Goal: Obtain resource: Obtain resource

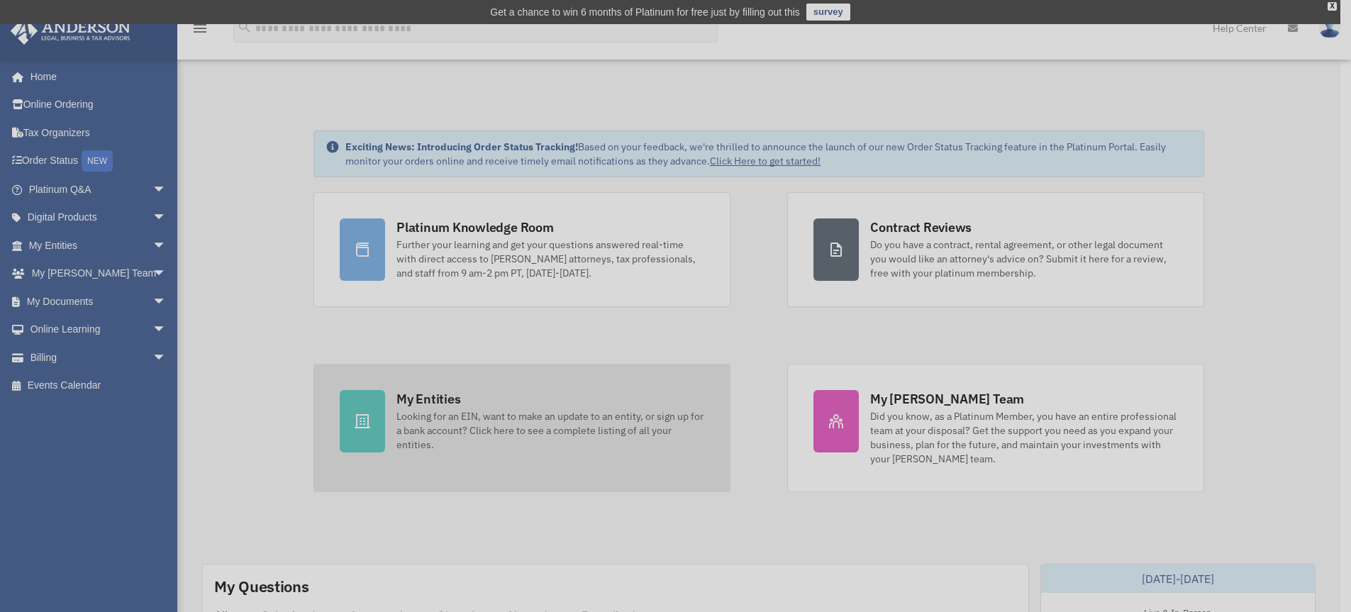
scroll to position [5, 0]
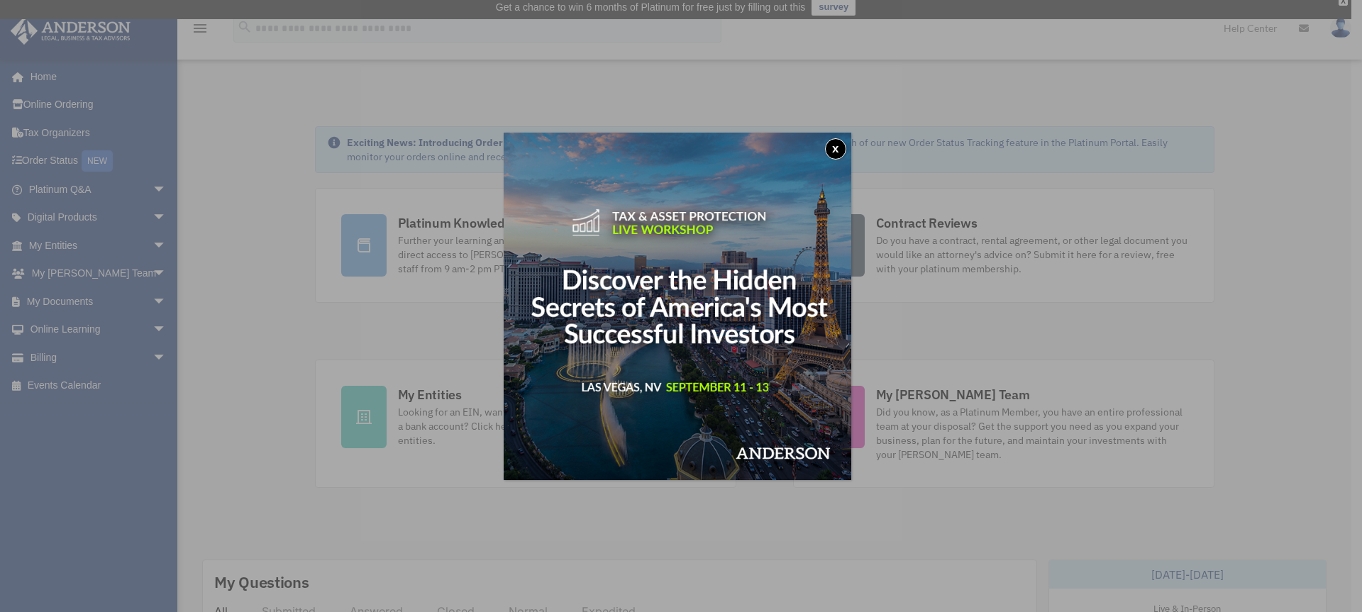
click at [838, 153] on button "x" at bounding box center [835, 148] width 21 height 21
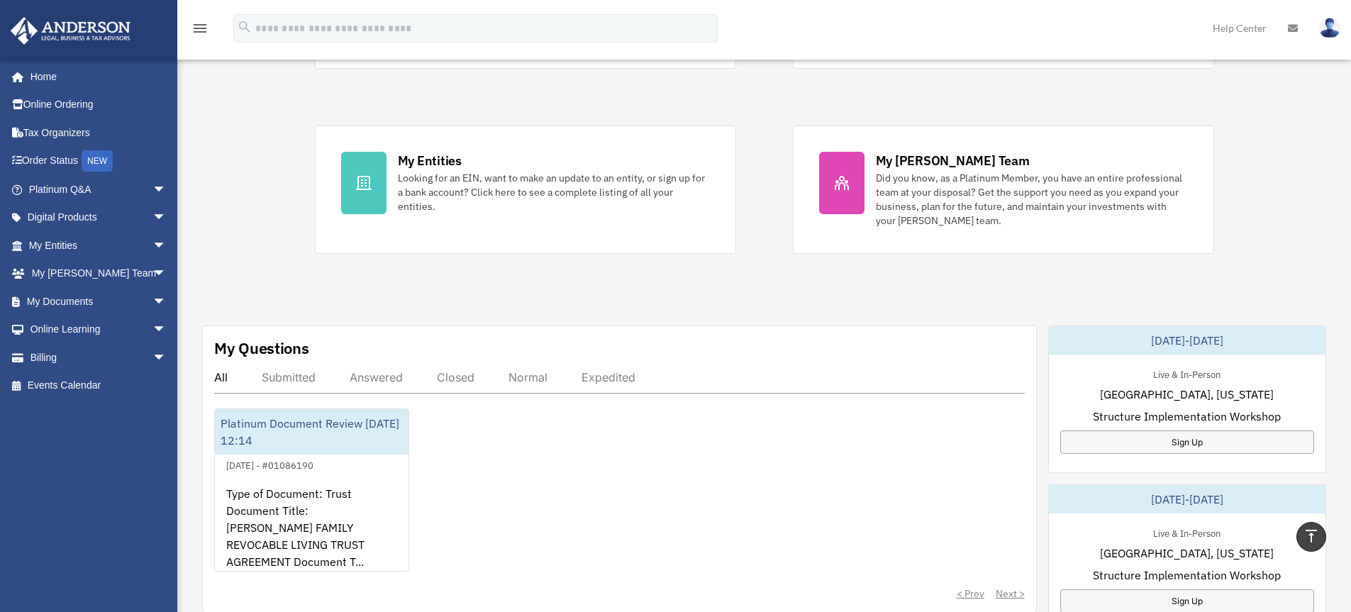
scroll to position [232, 0]
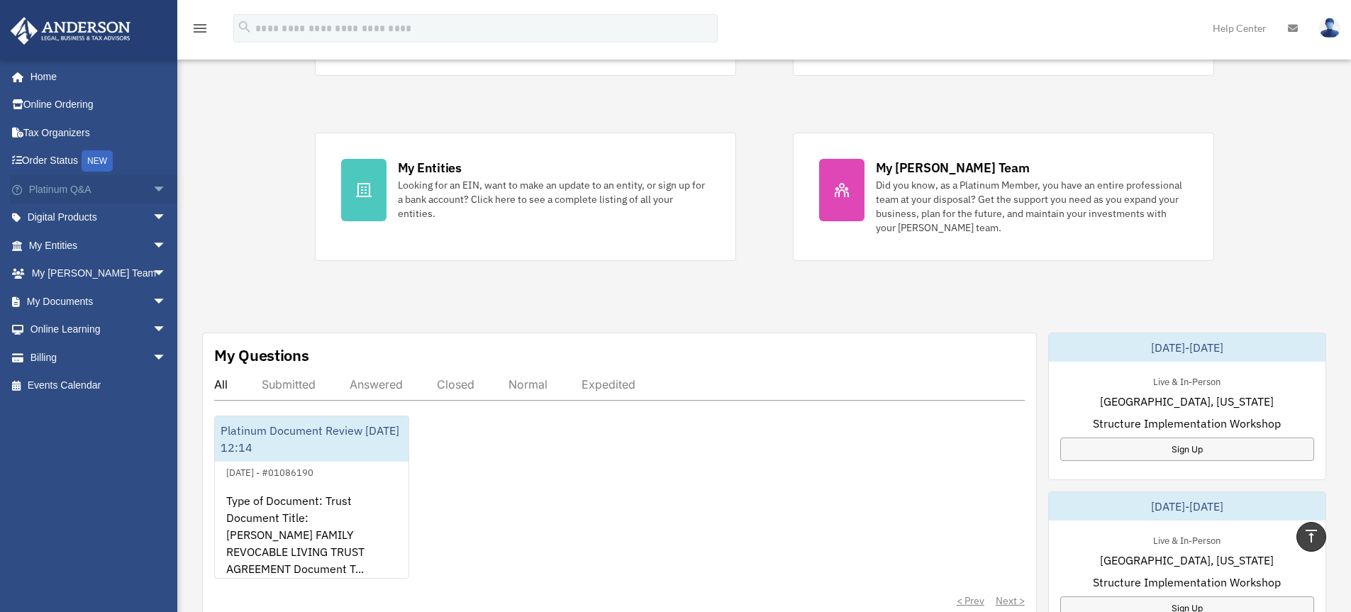
click at [153, 189] on span "arrow_drop_down" at bounding box center [167, 189] width 28 height 29
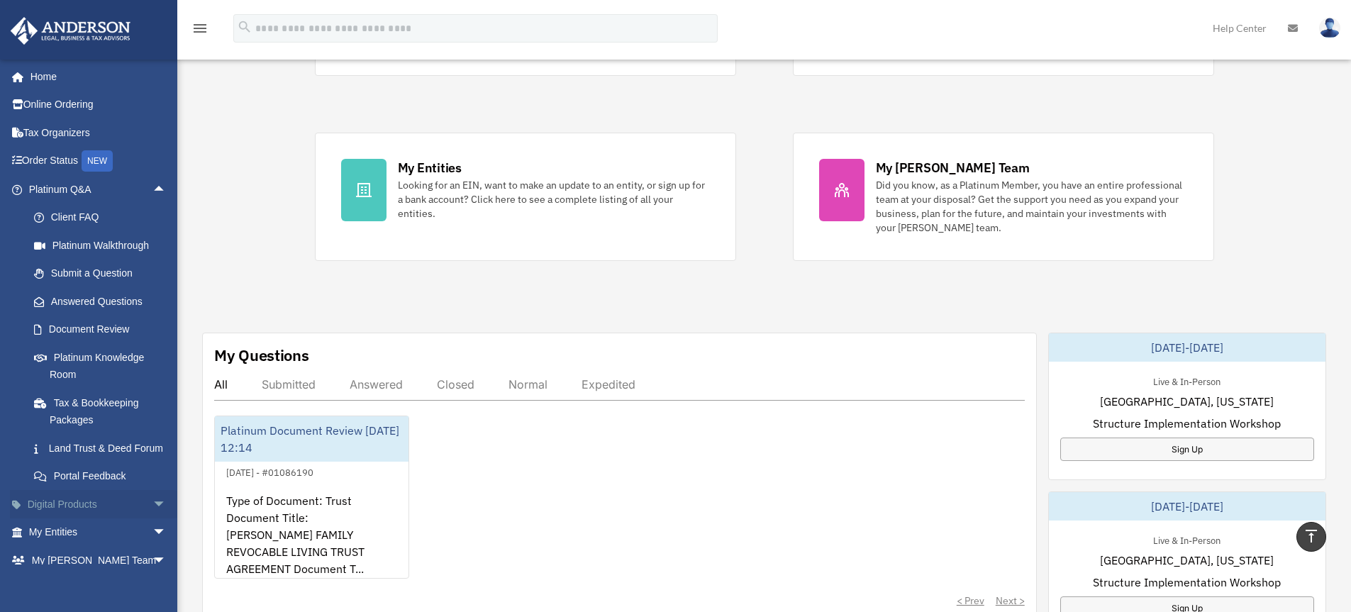
click at [153, 519] on span "arrow_drop_down" at bounding box center [167, 504] width 28 height 29
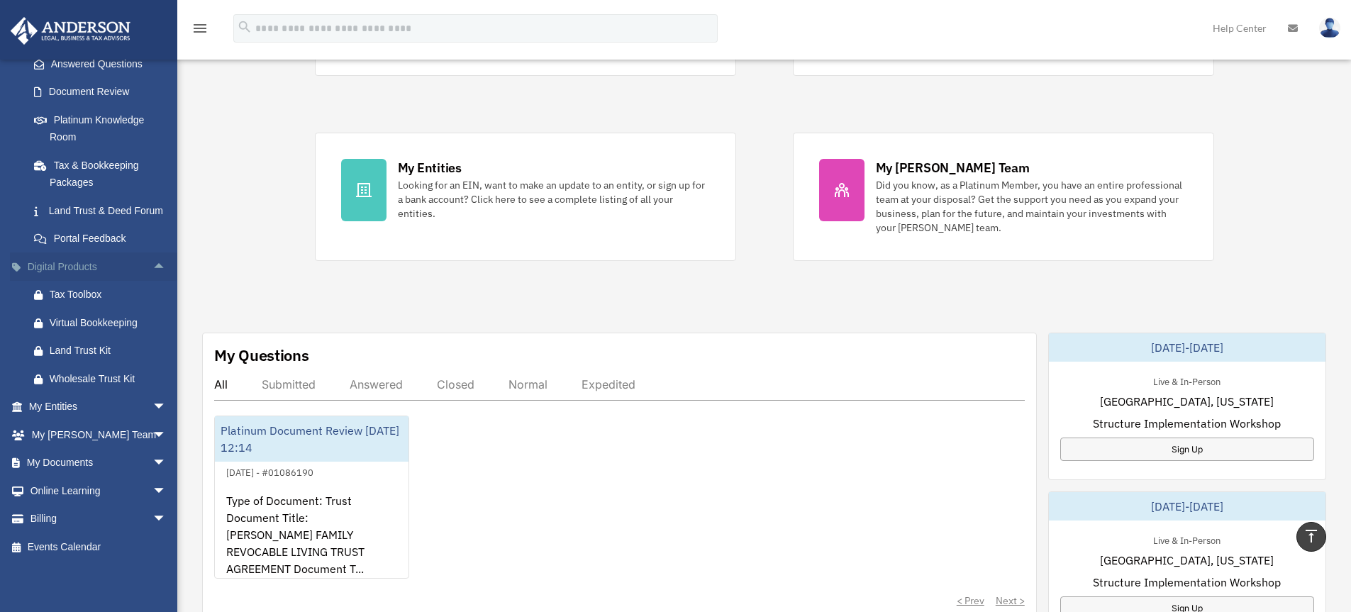
scroll to position [255, 0]
click at [153, 491] on span "arrow_drop_down" at bounding box center [167, 491] width 28 height 29
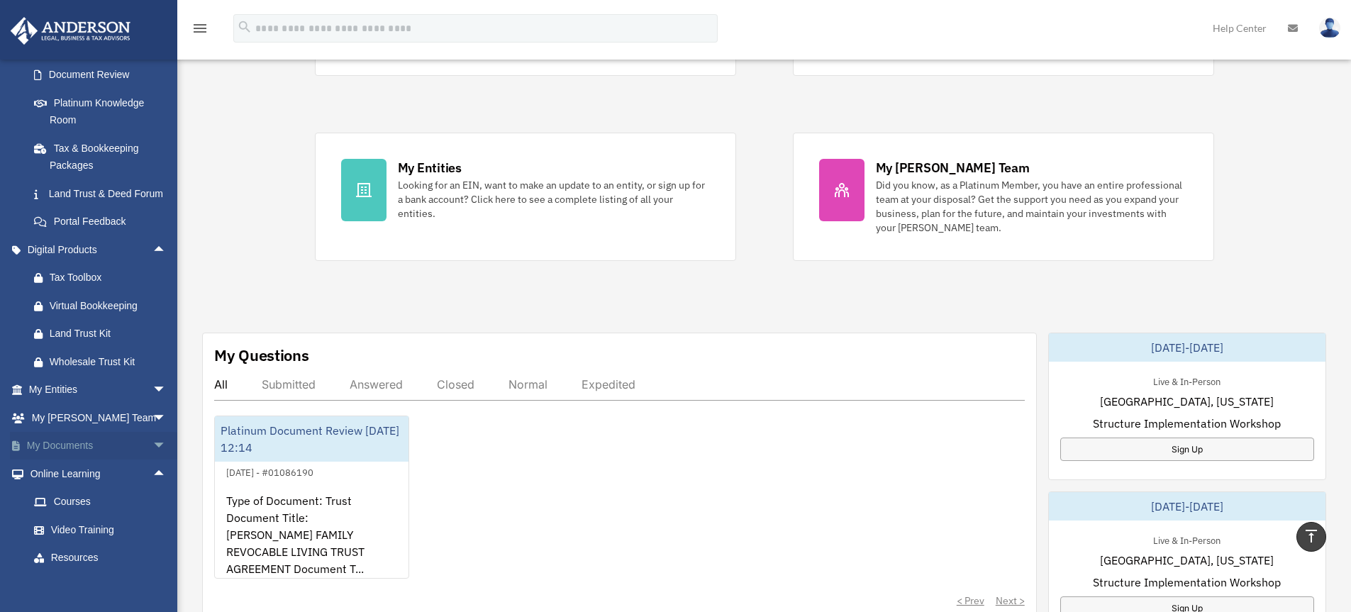
click at [153, 461] on span "arrow_drop_down" at bounding box center [167, 446] width 28 height 29
click at [85, 544] on link "Forms Library" at bounding box center [104, 530] width 168 height 28
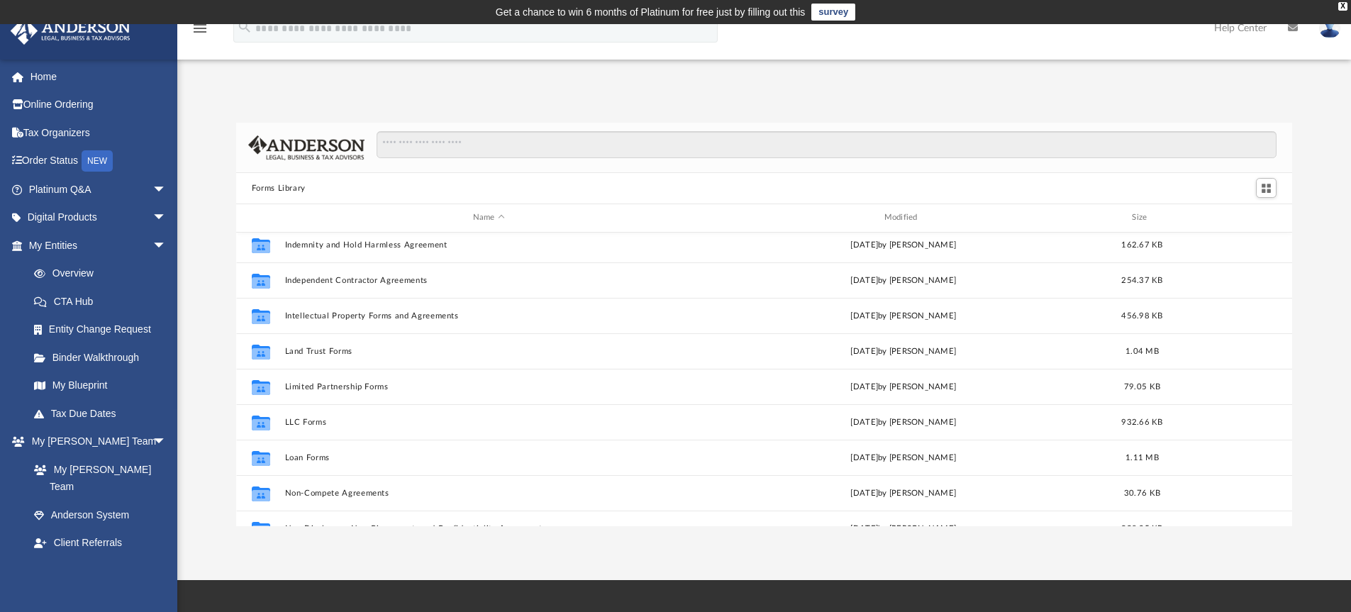
scroll to position [499, 0]
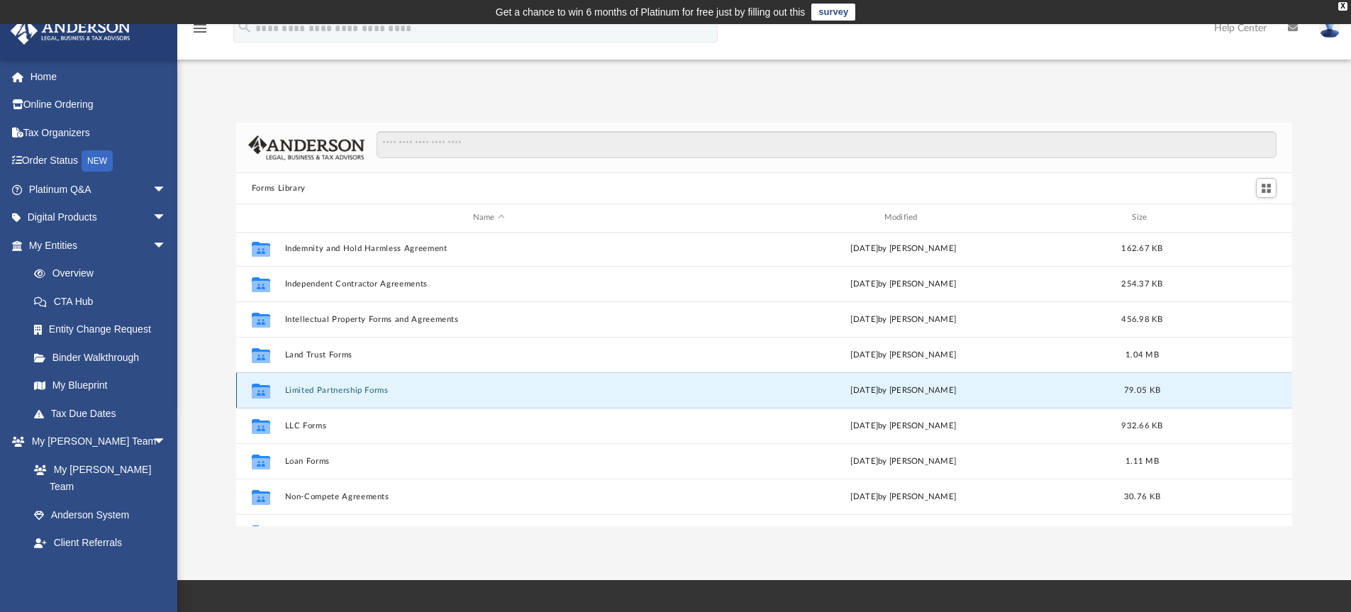
click at [348, 389] on button "Limited Partnership Forms" at bounding box center [488, 390] width 409 height 9
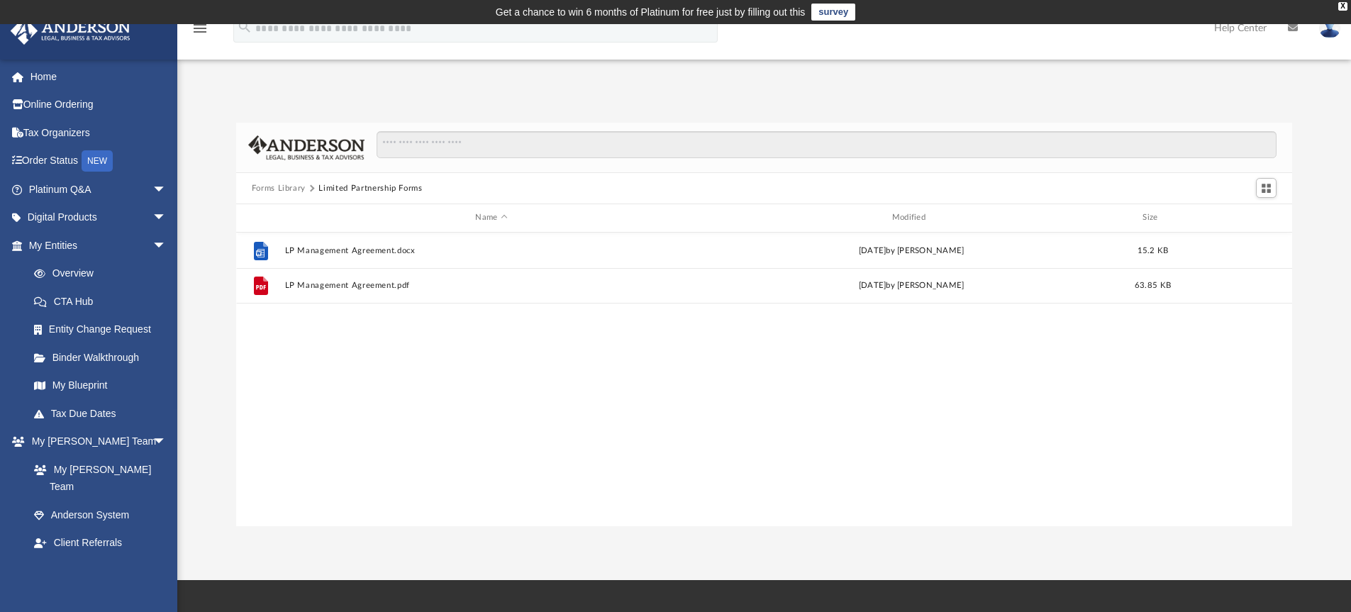
scroll to position [0, 0]
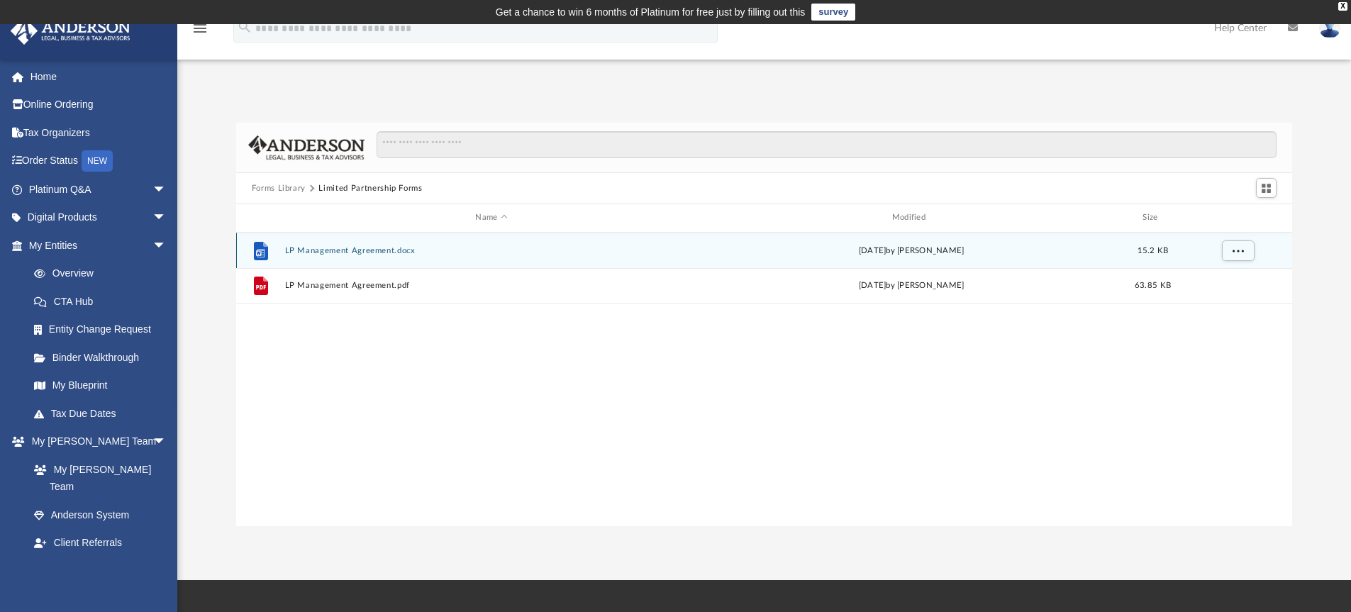
click at [356, 251] on button "LP Management Agreement.docx" at bounding box center [491, 250] width 414 height 9
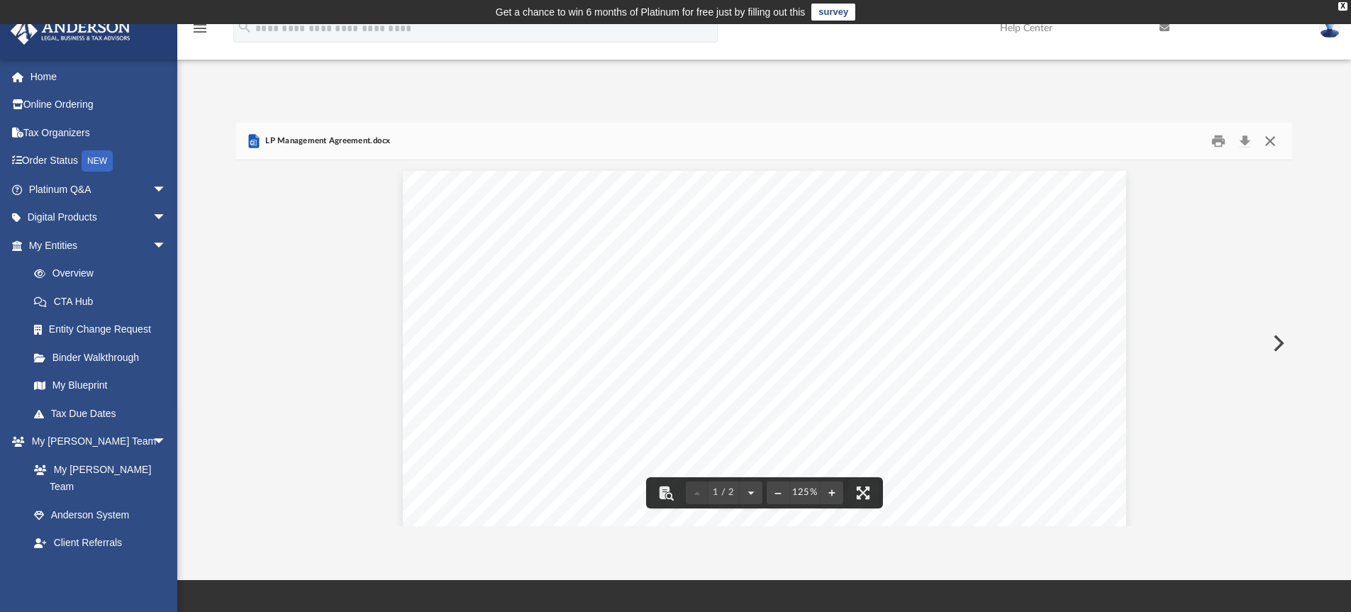
click at [1268, 143] on button "Close" at bounding box center [1271, 142] width 26 height 22
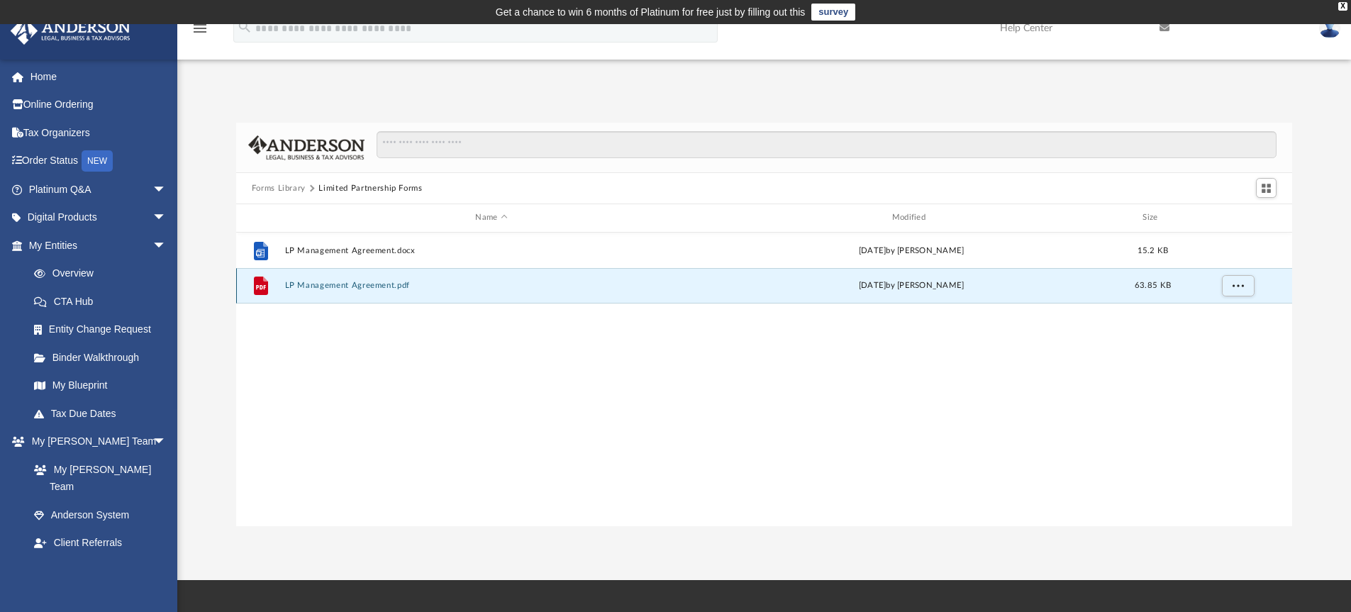
click at [377, 282] on button "LP Management Agreement.pdf" at bounding box center [491, 285] width 414 height 9
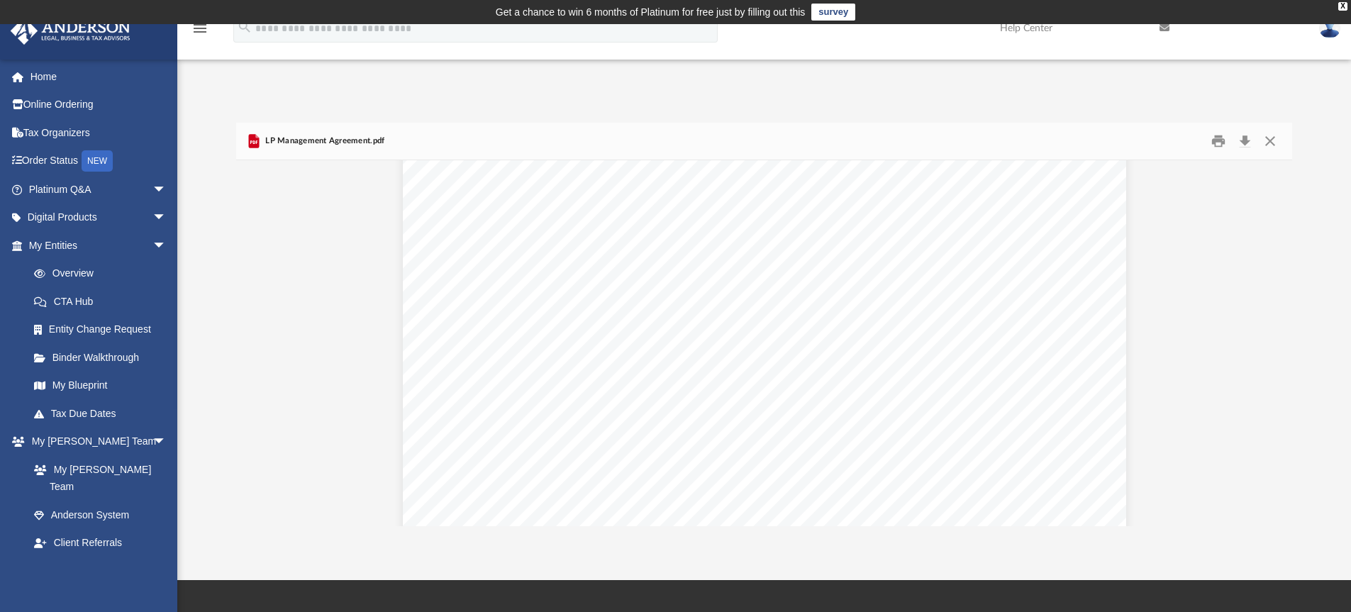
scroll to position [377, 0]
click at [1269, 140] on button "Close" at bounding box center [1271, 142] width 26 height 22
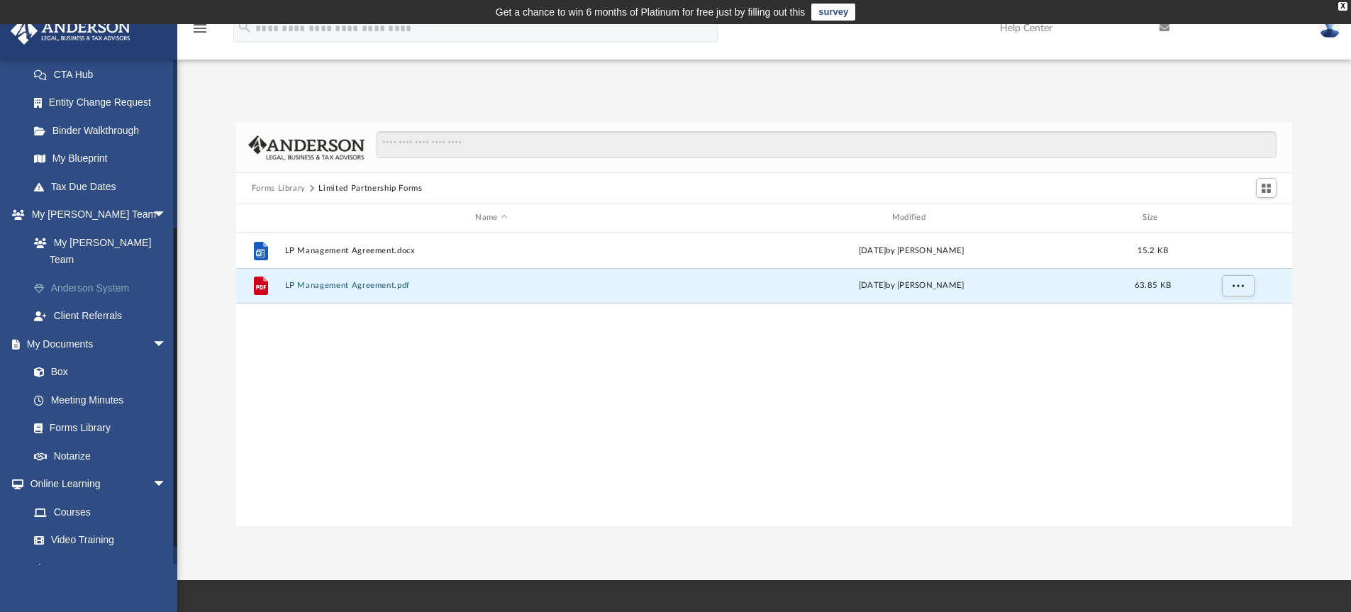
scroll to position [287, 0]
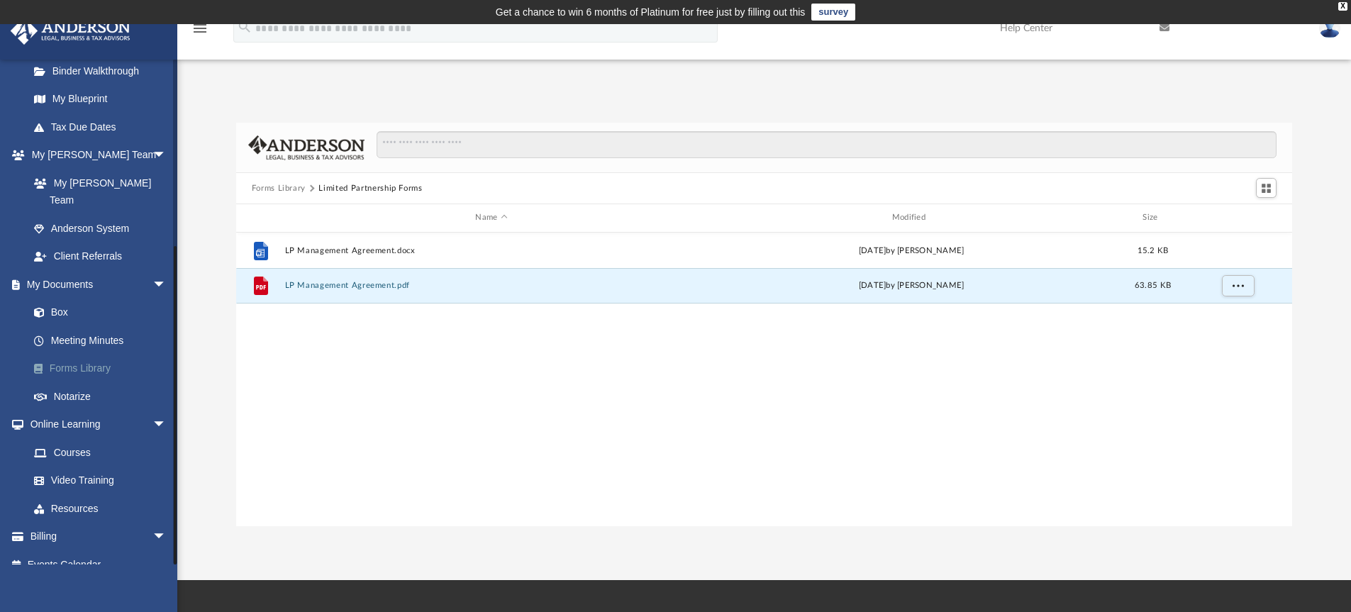
click at [94, 355] on link "Forms Library" at bounding box center [104, 369] width 168 height 28
click at [826, 13] on link "survey" at bounding box center [833, 12] width 44 height 17
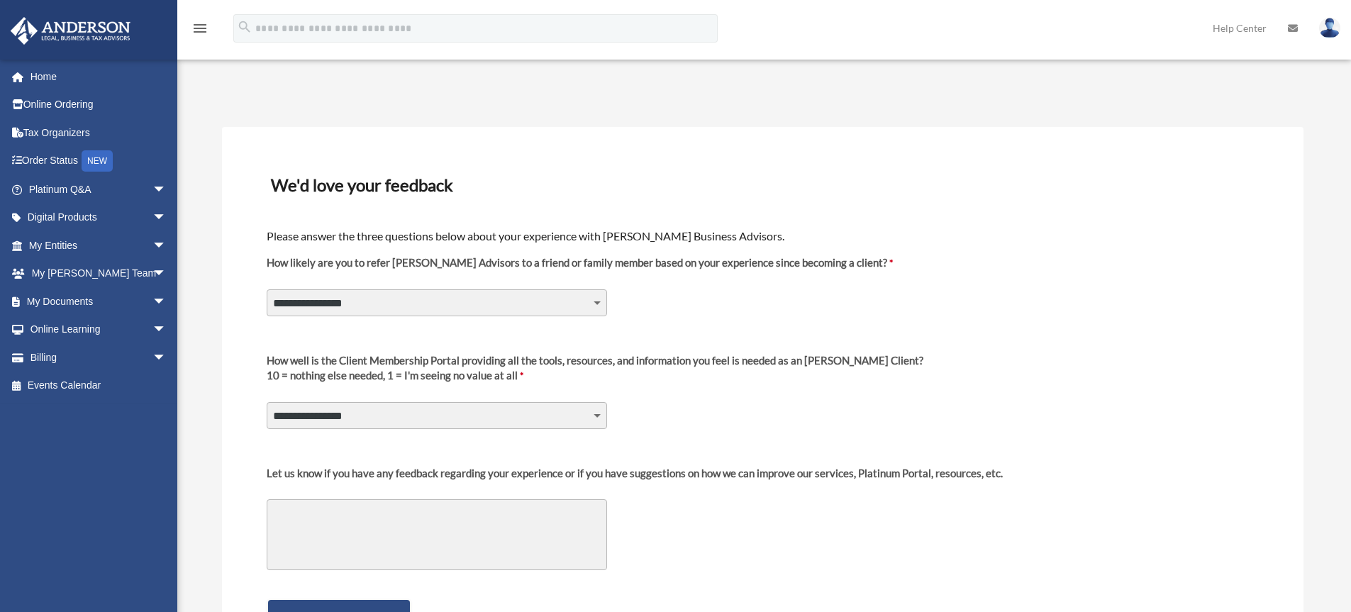
click at [602, 306] on select "**********" at bounding box center [437, 302] width 340 height 27
select select "********"
click at [267, 289] on select "**********" at bounding box center [437, 302] width 340 height 27
click at [602, 418] on select "**********" at bounding box center [437, 415] width 340 height 27
select select "********"
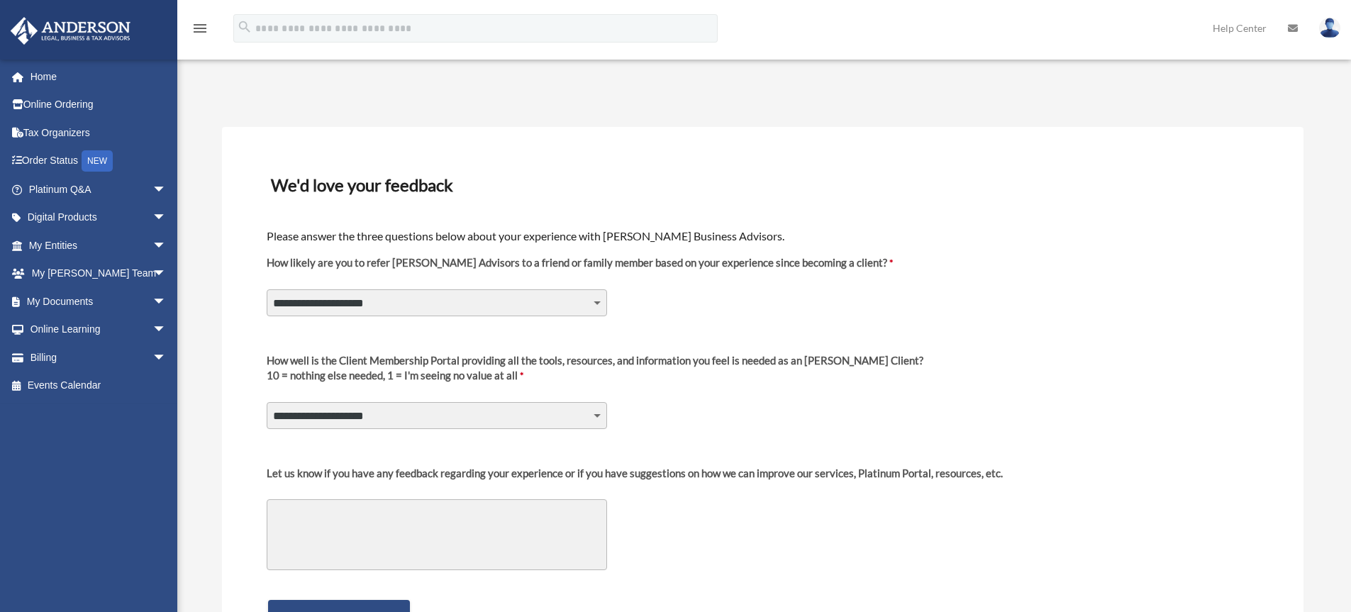
click at [267, 402] on select "**********" at bounding box center [437, 415] width 340 height 27
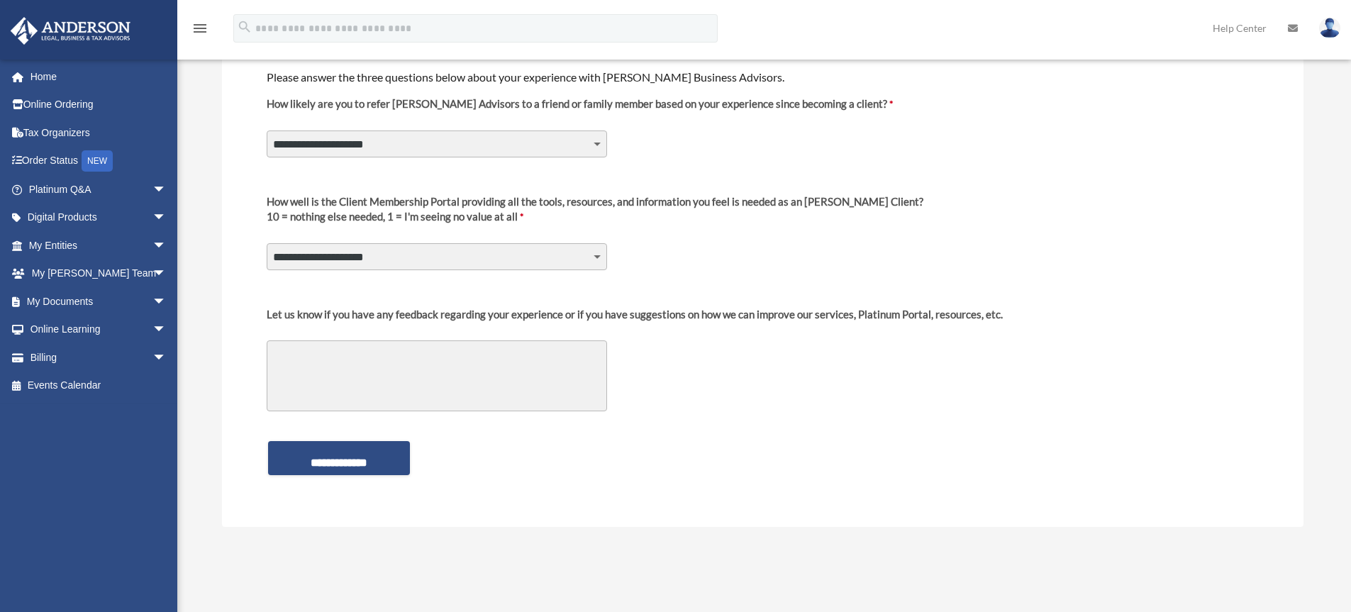
scroll to position [161, 0]
click at [446, 365] on textarea "Let us know if you have any feedback regarding your experience or if you have s…" at bounding box center [437, 373] width 340 height 71
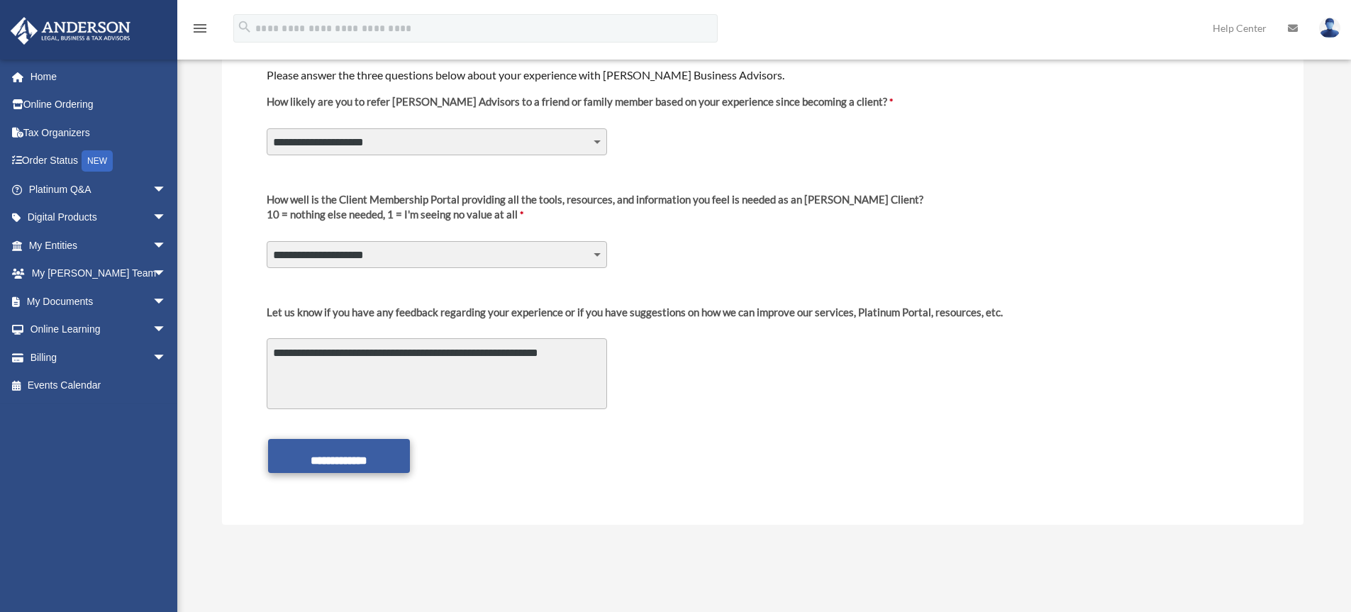
type textarea "**********"
click at [360, 455] on input "**********" at bounding box center [339, 456] width 142 height 34
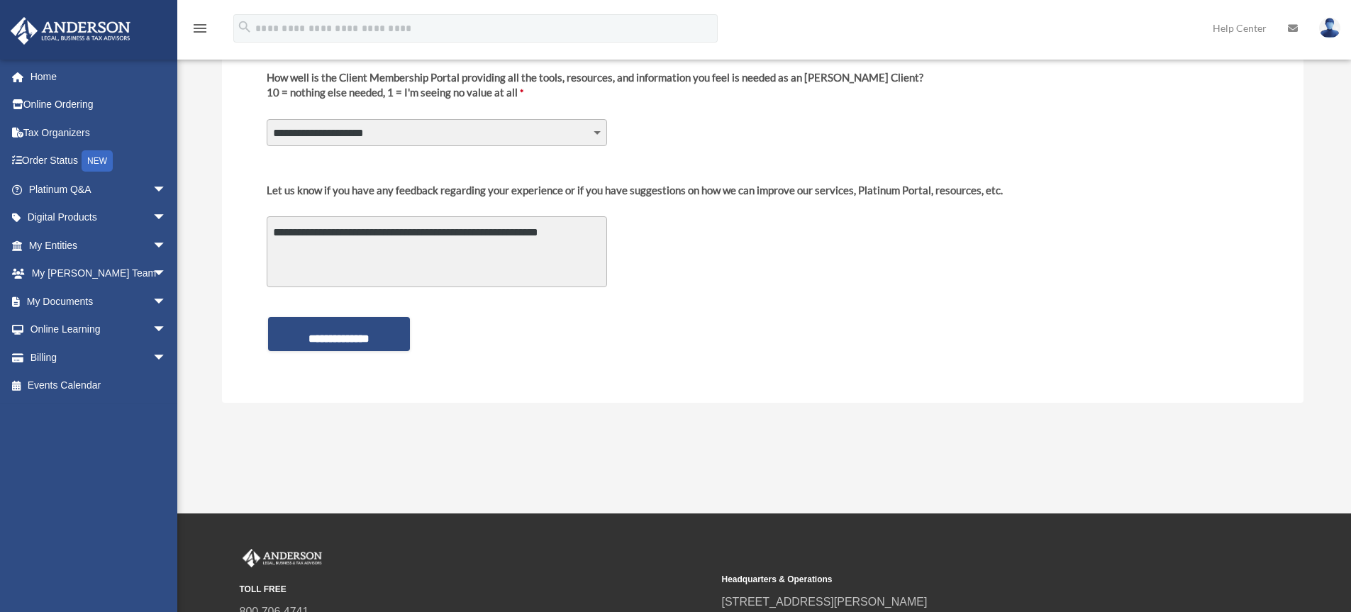
scroll to position [291, 0]
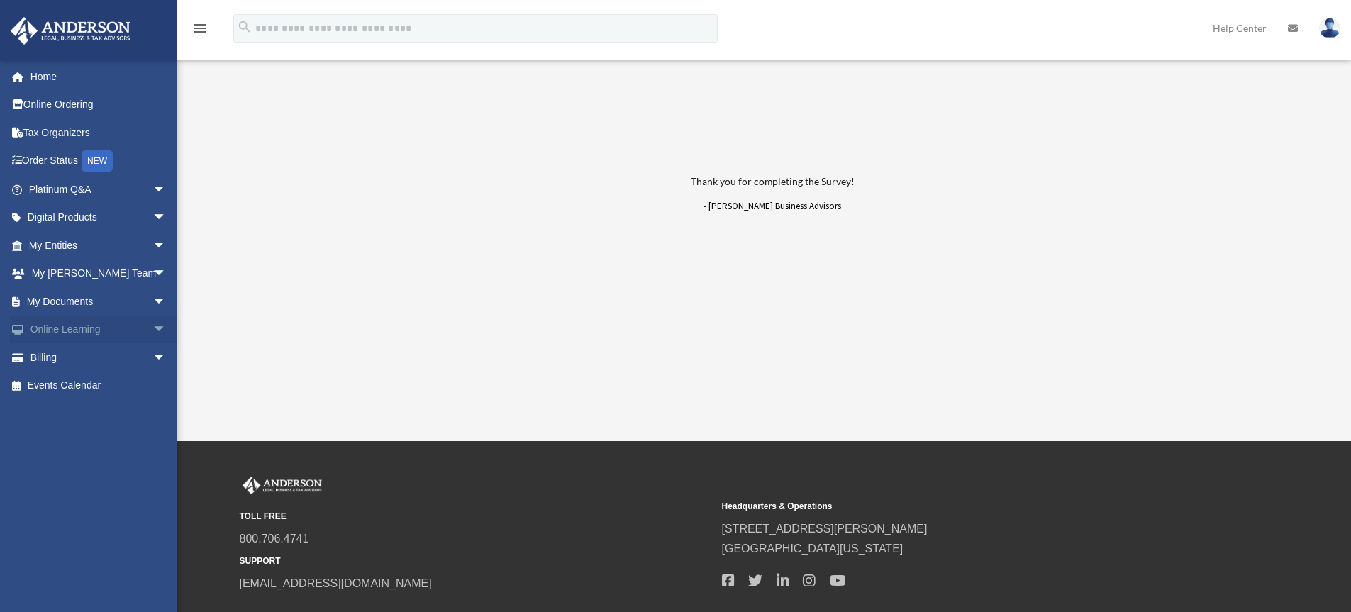
click at [90, 329] on link "Online Learning arrow_drop_down" at bounding box center [99, 330] width 178 height 28
click at [153, 331] on span "arrow_drop_down" at bounding box center [167, 330] width 28 height 29
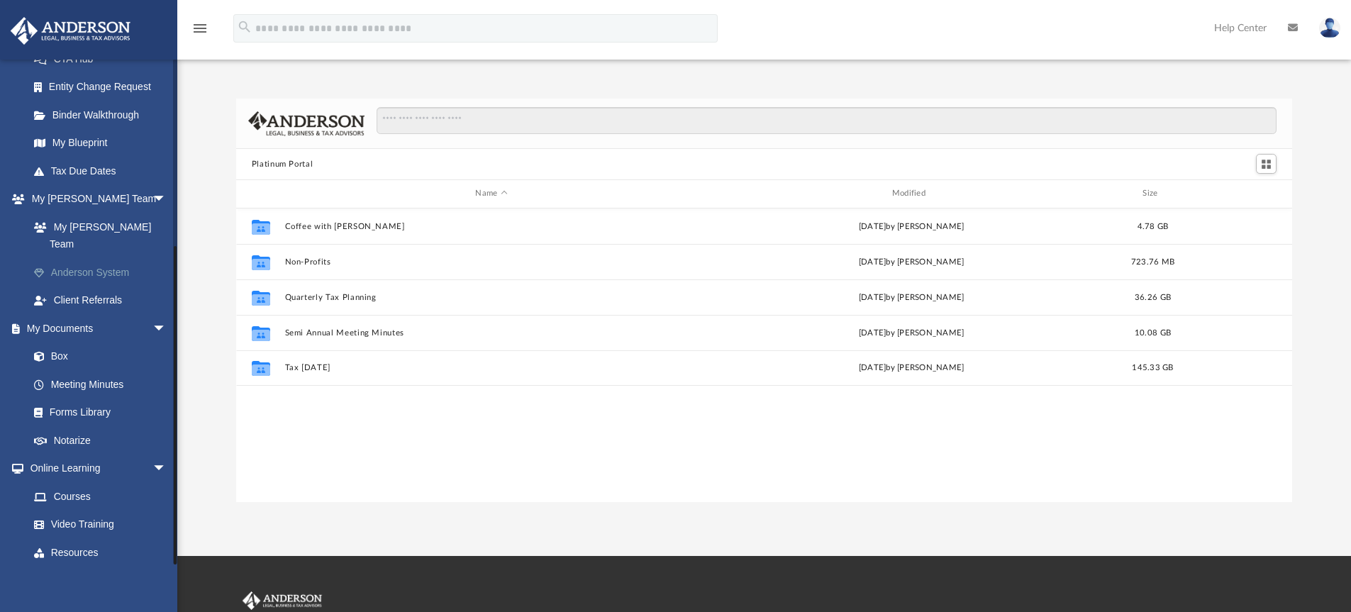
scroll to position [287, 0]
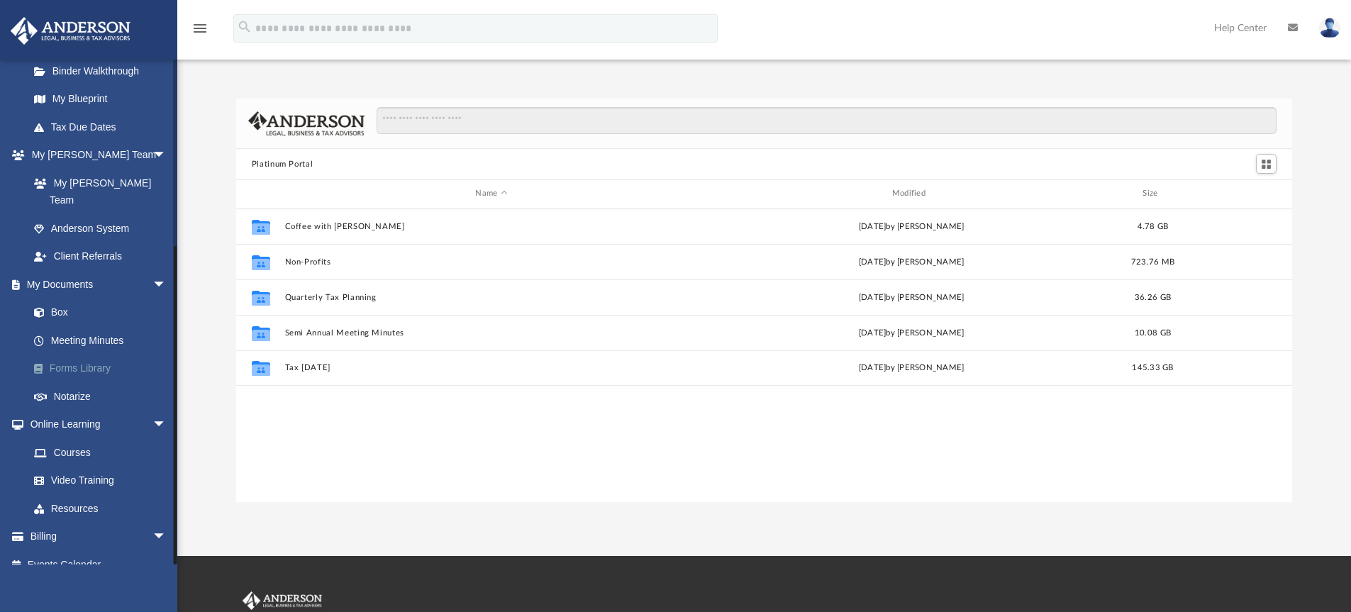
click at [108, 355] on link "Forms Library" at bounding box center [104, 369] width 168 height 28
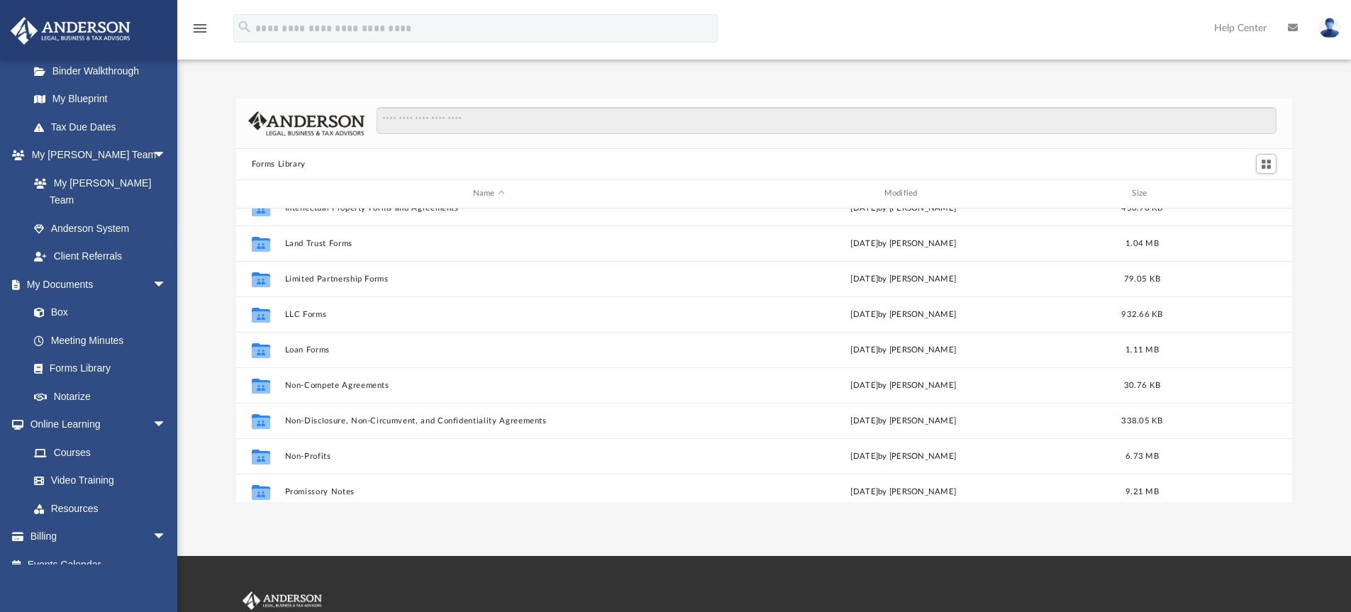
scroll to position [580, 0]
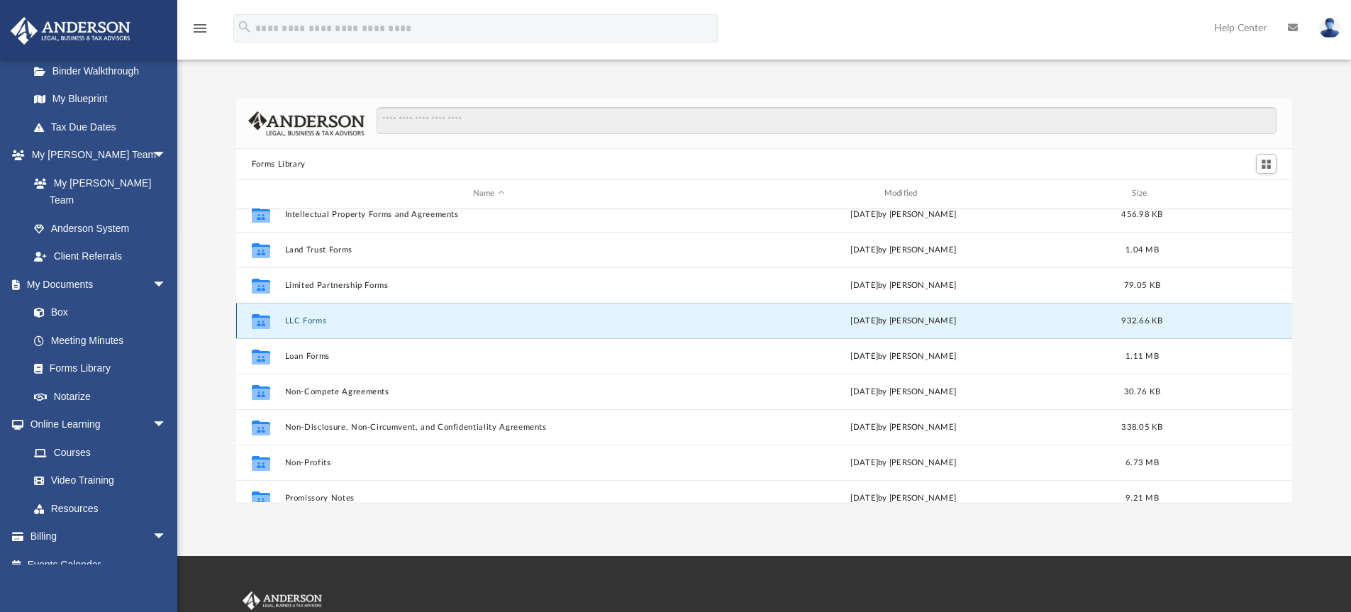
click at [321, 323] on button "LLC Forms" at bounding box center [488, 320] width 409 height 9
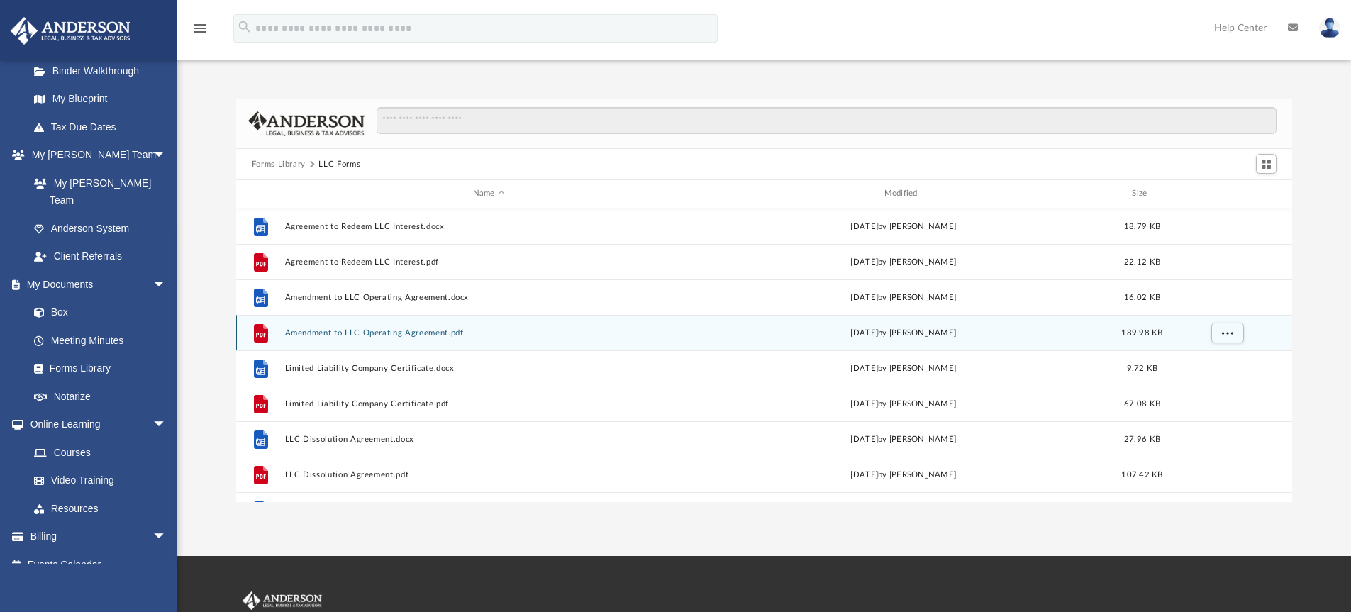
click at [321, 323] on div "File Amendment to LLC Operating Agreement.pdf Wed Oct 5 2022 by Mary Acree 189.…" at bounding box center [764, 332] width 1057 height 35
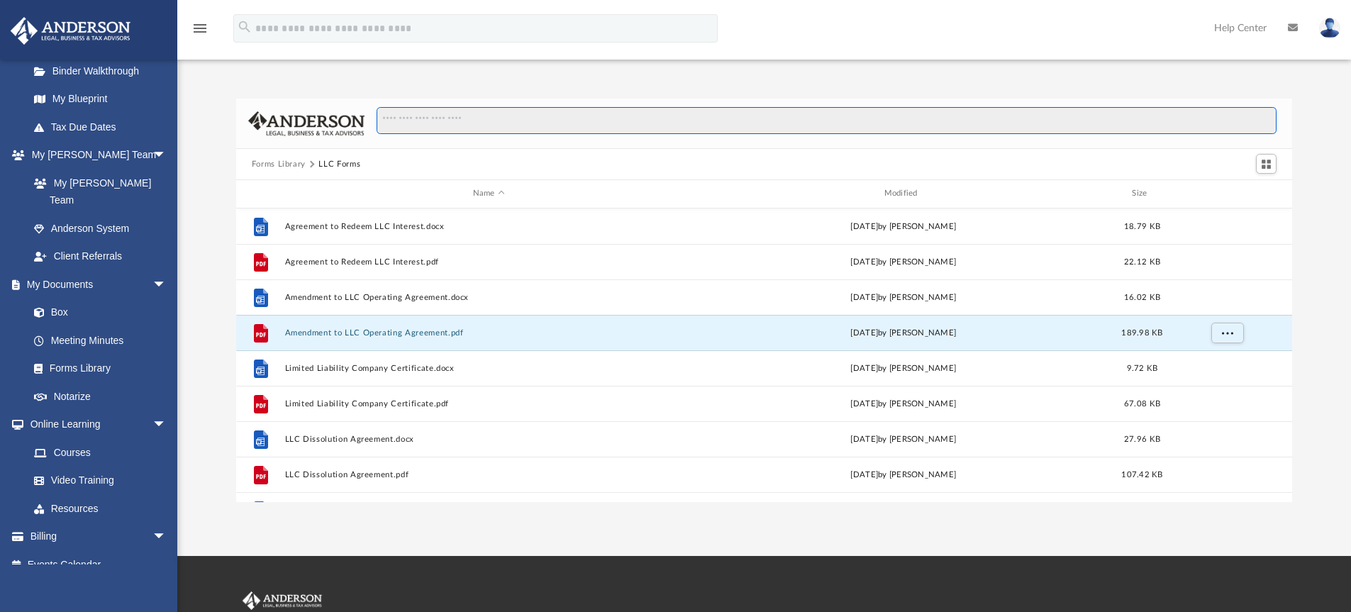
click at [450, 130] on input "Search files and folders" at bounding box center [827, 120] width 900 height 27
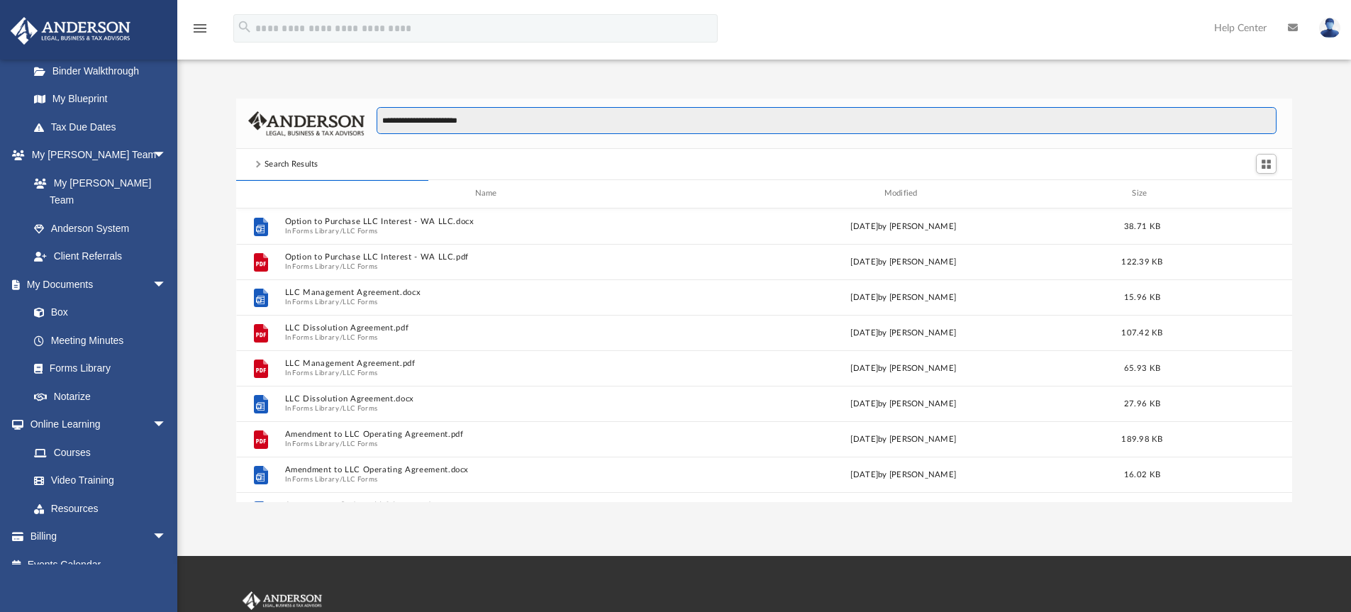
type input "**********"
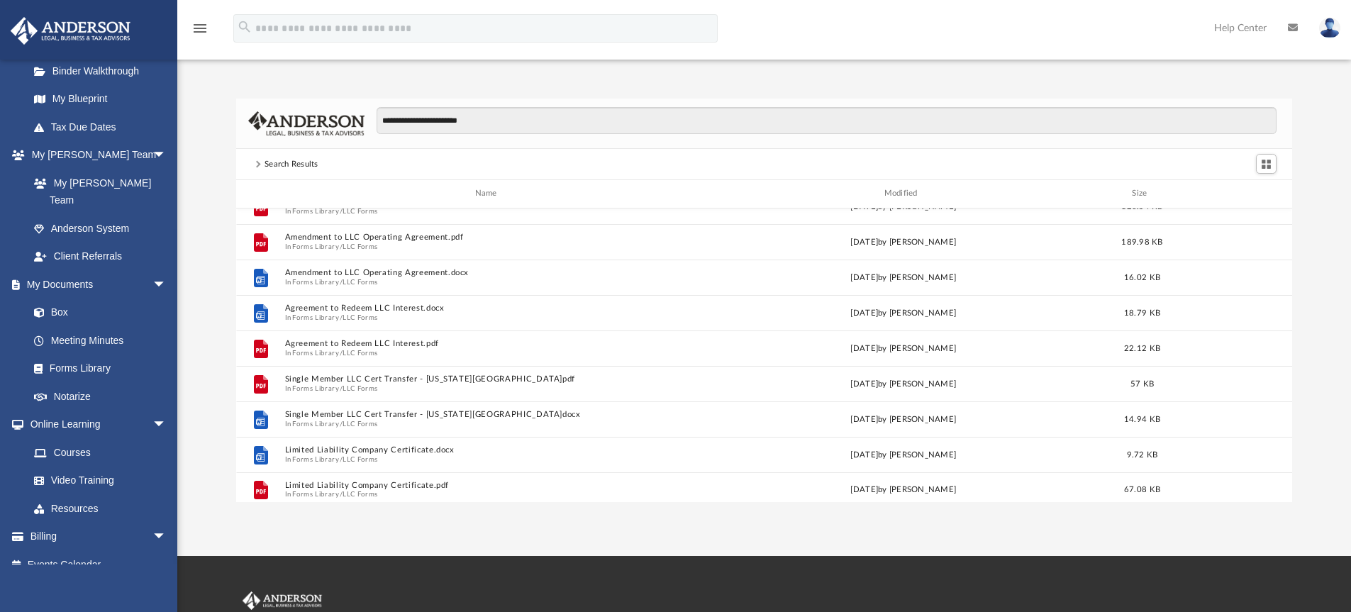
scroll to position [274, 0]
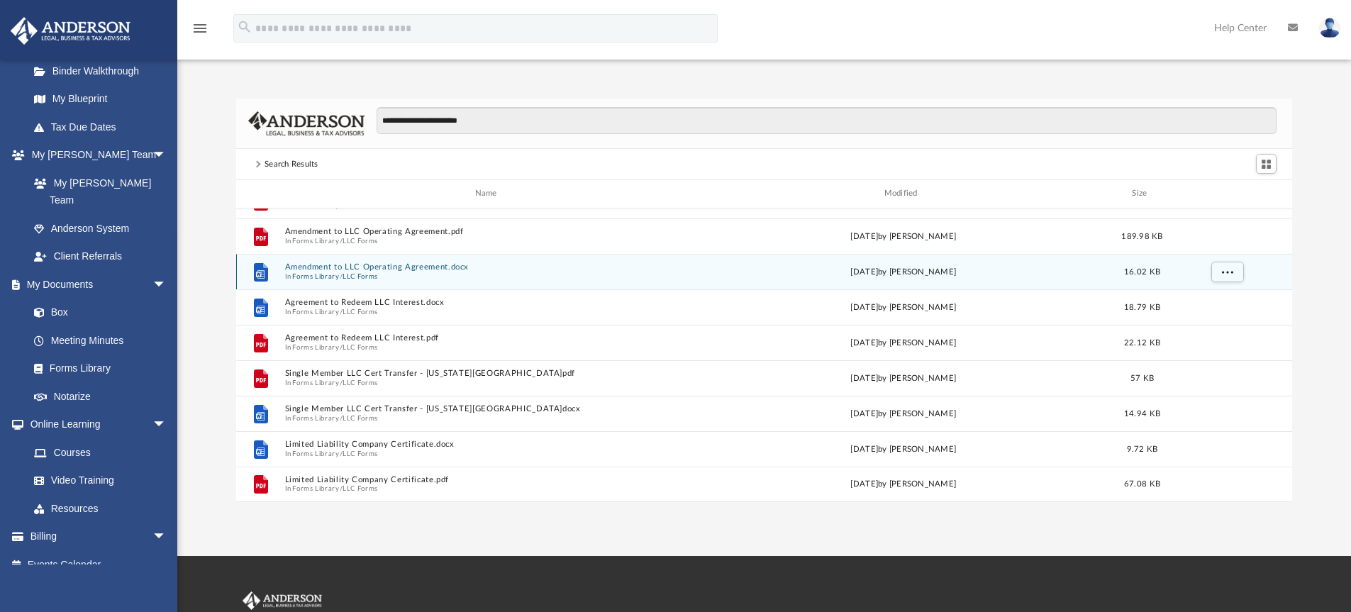
click at [356, 272] on button "LLC Forms" at bounding box center [360, 276] width 35 height 9
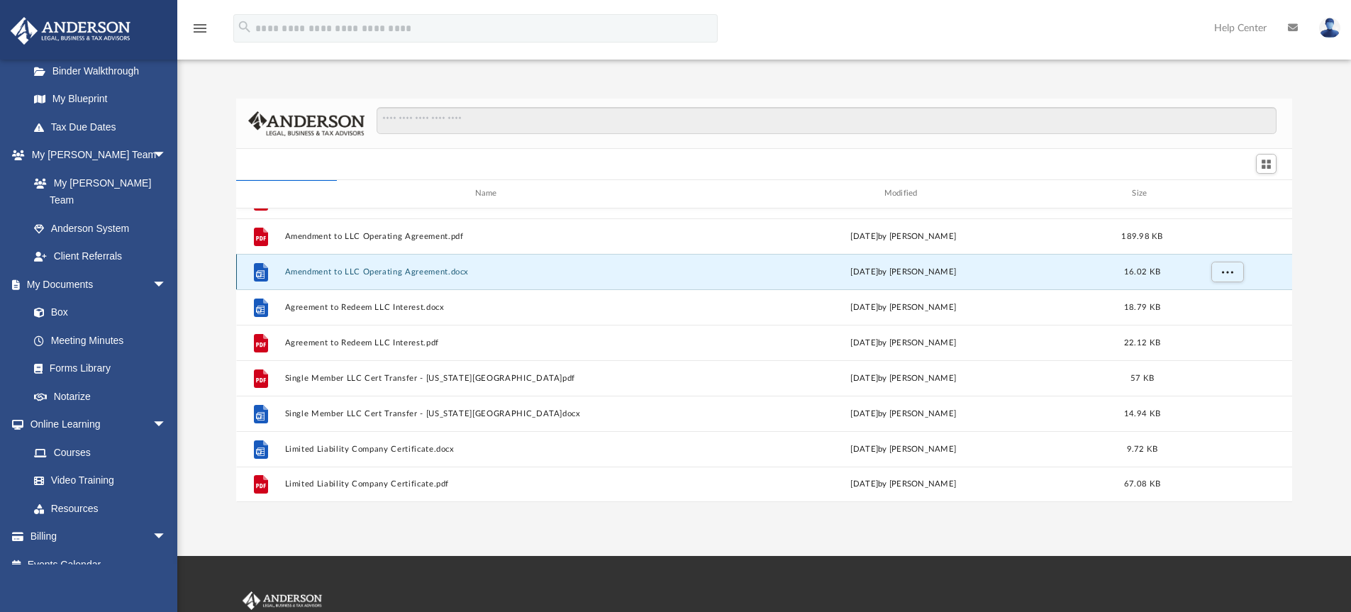
click at [356, 272] on button "Amendment to LLC Operating Agreement.docx" at bounding box center [488, 271] width 409 height 9
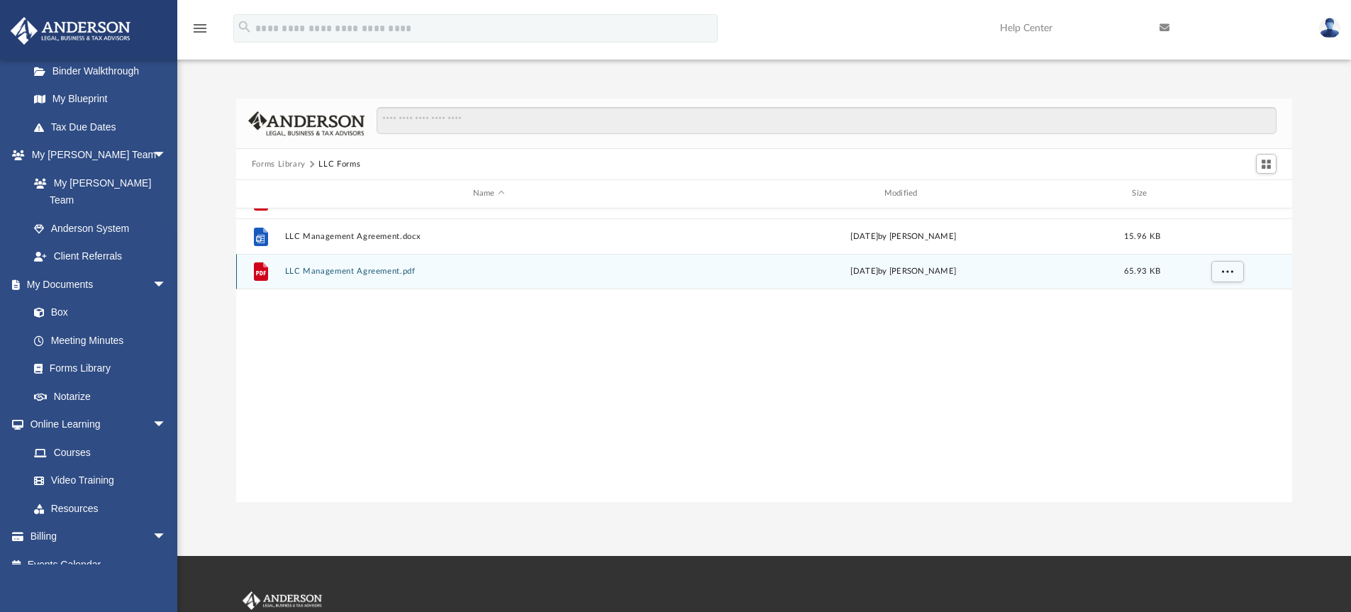
scroll to position [0, 0]
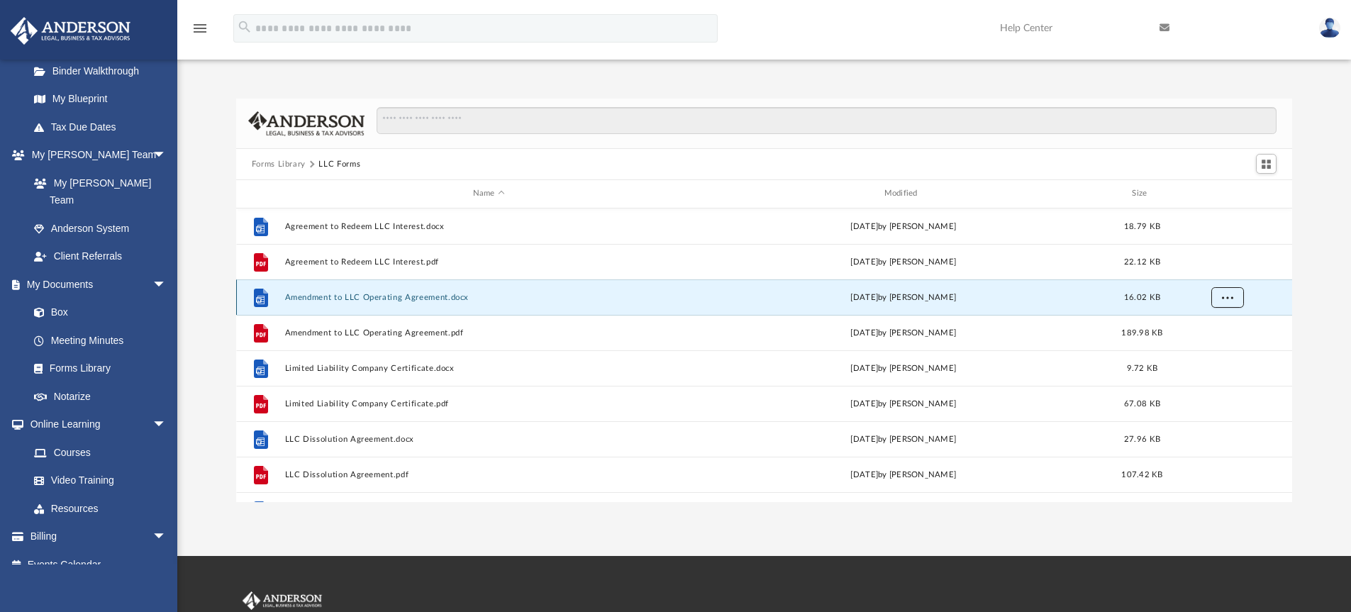
click at [1229, 301] on button "More options" at bounding box center [1227, 297] width 33 height 21
click at [409, 301] on button "Amendment to LLC Operating Agreement.docx" at bounding box center [488, 297] width 409 height 9
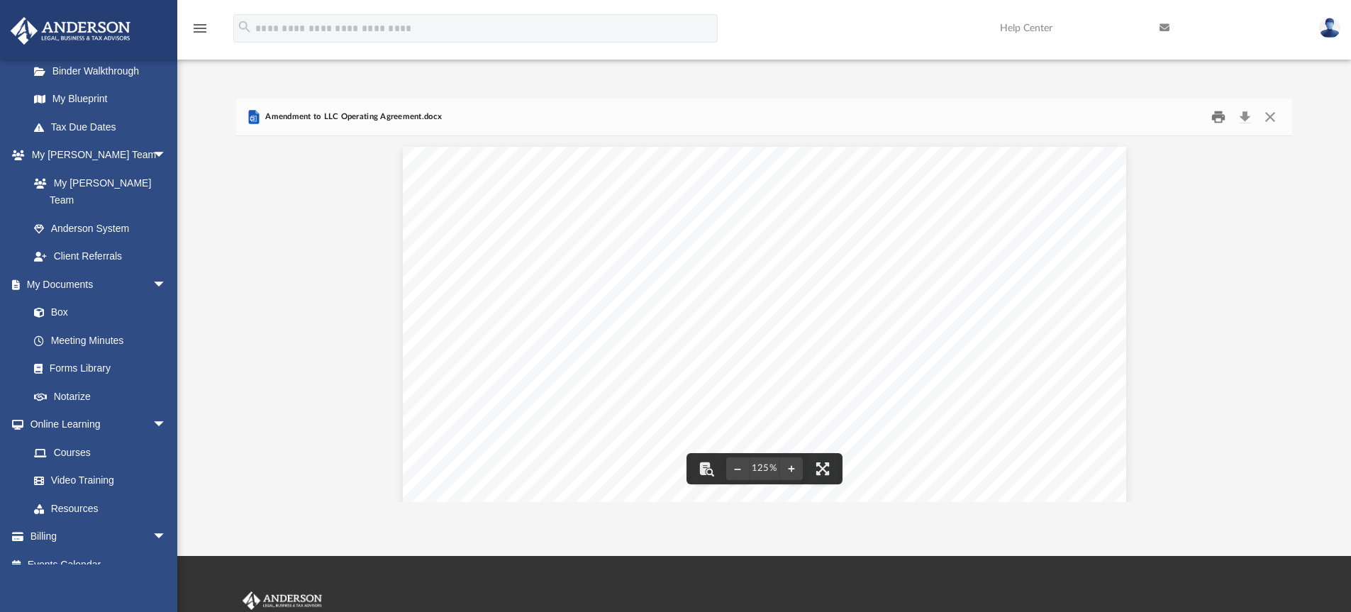
click at [1220, 116] on button "Print" at bounding box center [1218, 117] width 28 height 22
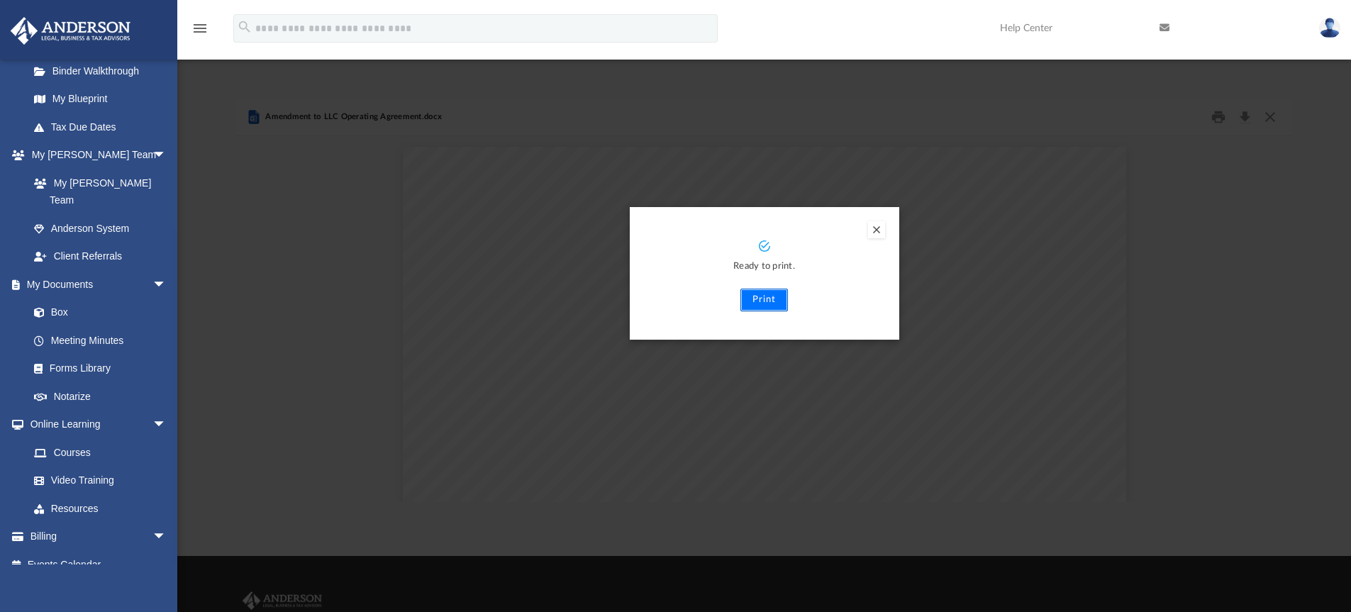
click at [760, 301] on button "Print" at bounding box center [765, 300] width 48 height 23
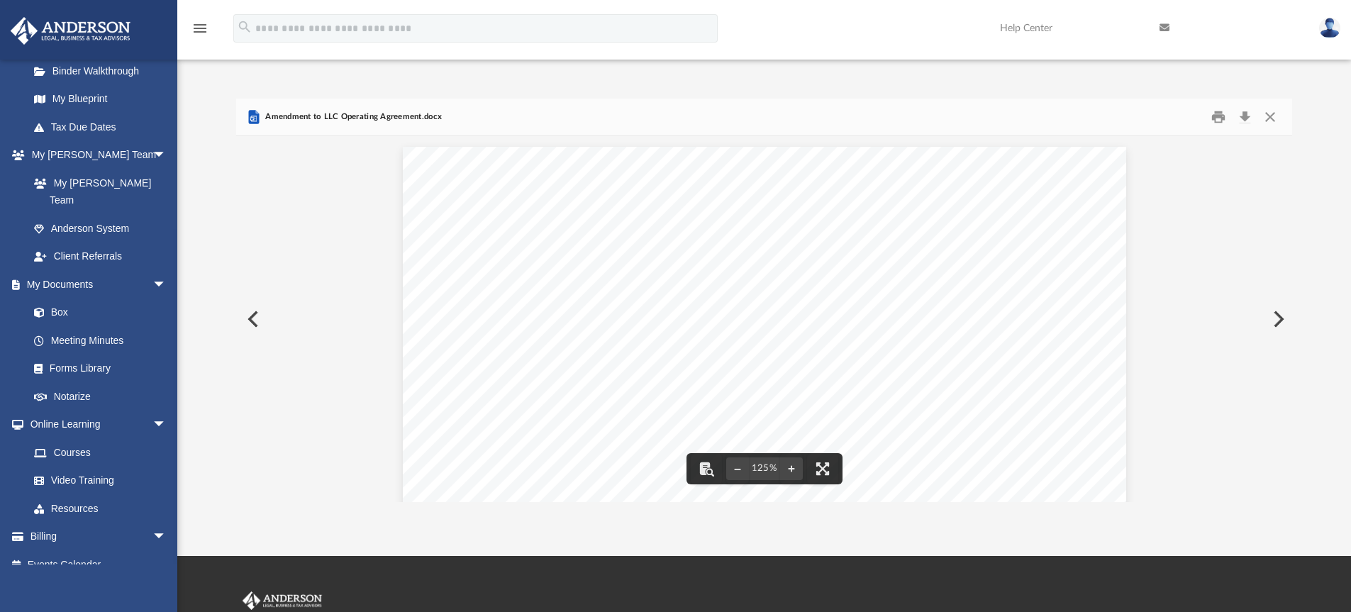
click at [260, 312] on button "Preview" at bounding box center [251, 319] width 31 height 40
click at [1218, 117] on button "Print" at bounding box center [1218, 117] width 28 height 22
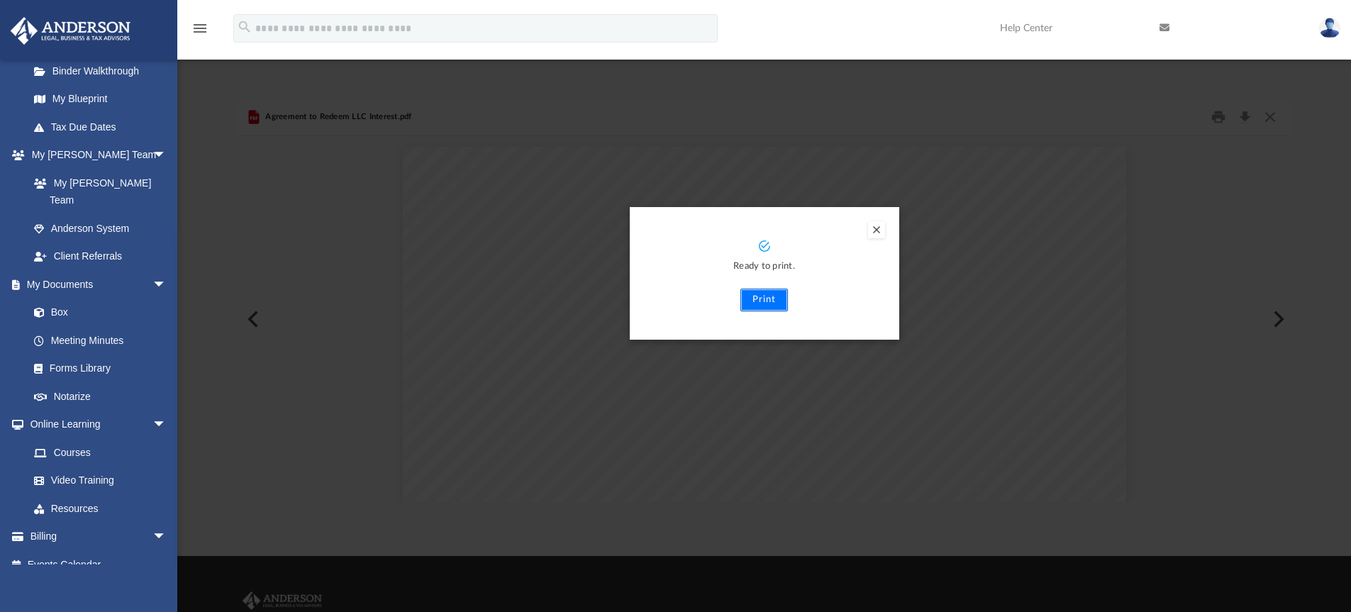
click at [780, 301] on button "Print" at bounding box center [765, 300] width 48 height 23
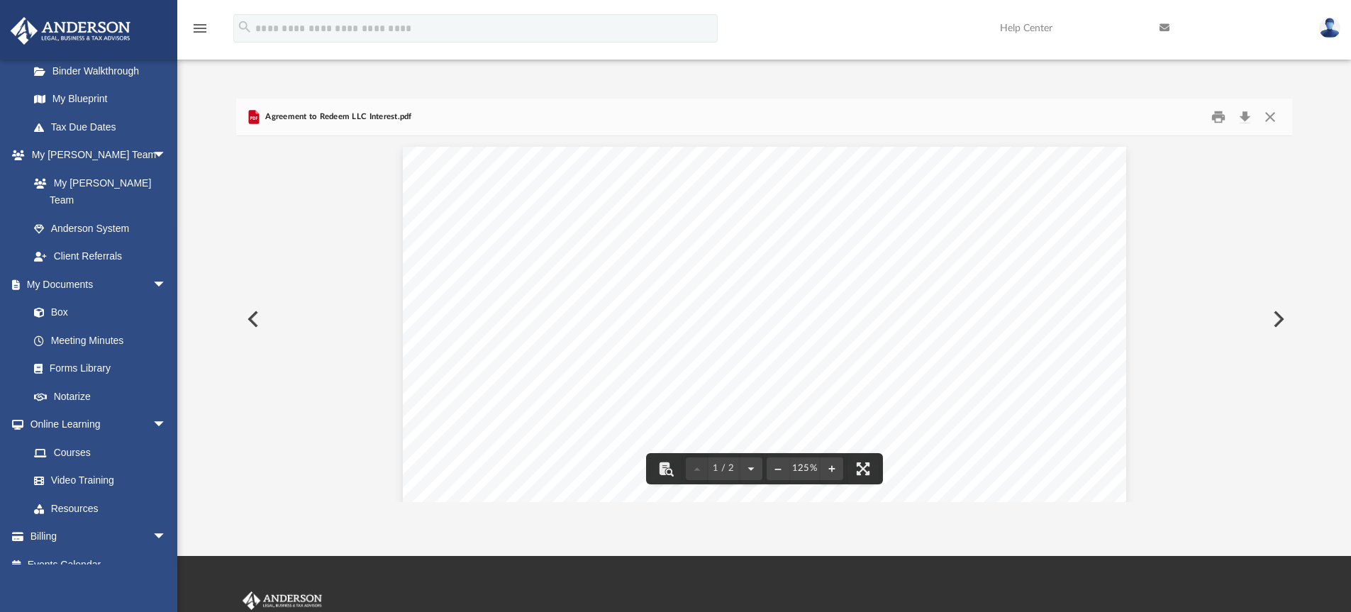
click at [1280, 325] on button "Preview" at bounding box center [1277, 319] width 31 height 40
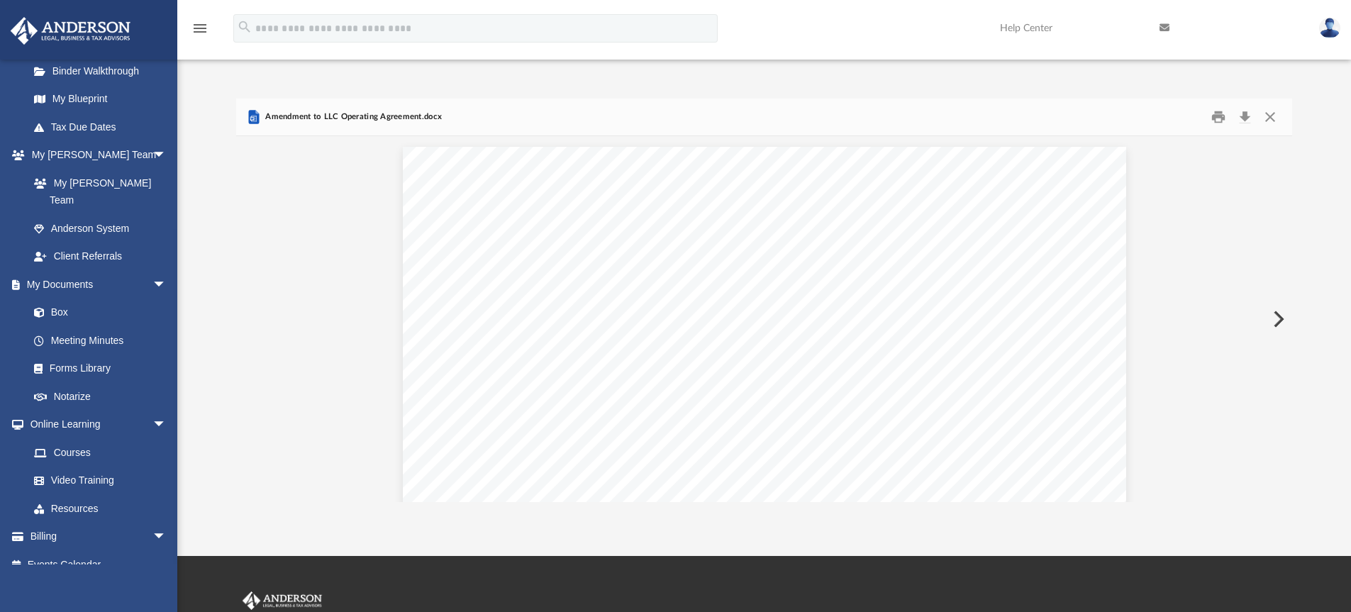
click at [1280, 325] on button "Preview" at bounding box center [1277, 319] width 31 height 40
click at [1279, 325] on button "Preview" at bounding box center [1277, 319] width 31 height 40
click at [1215, 119] on button "Print" at bounding box center [1218, 117] width 28 height 22
click at [1277, 324] on button "Preview" at bounding box center [1277, 319] width 31 height 40
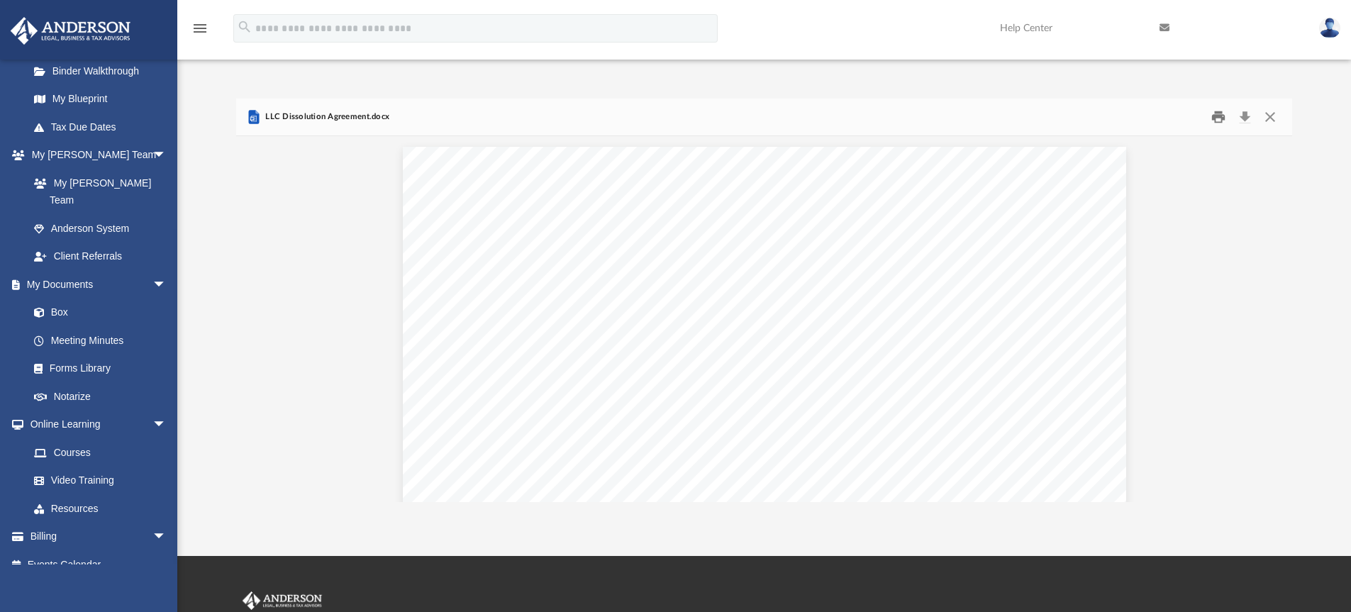
click at [1215, 115] on button "Print" at bounding box center [1218, 117] width 28 height 22
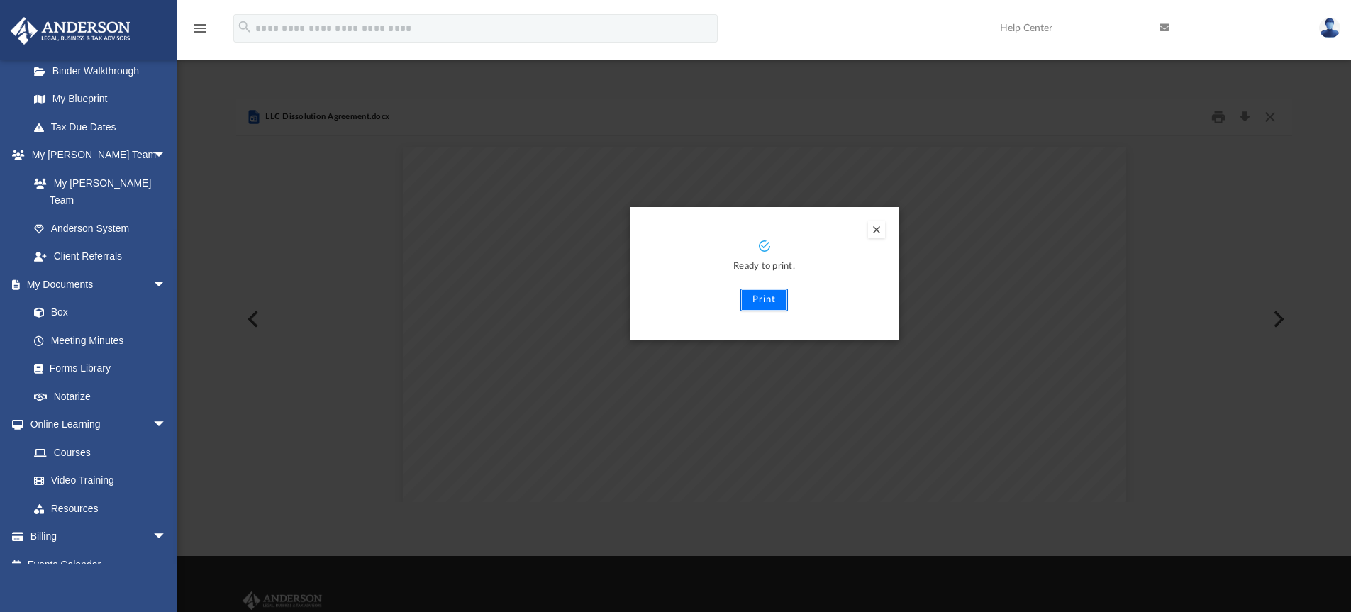
click at [758, 305] on button "Print" at bounding box center [765, 300] width 48 height 23
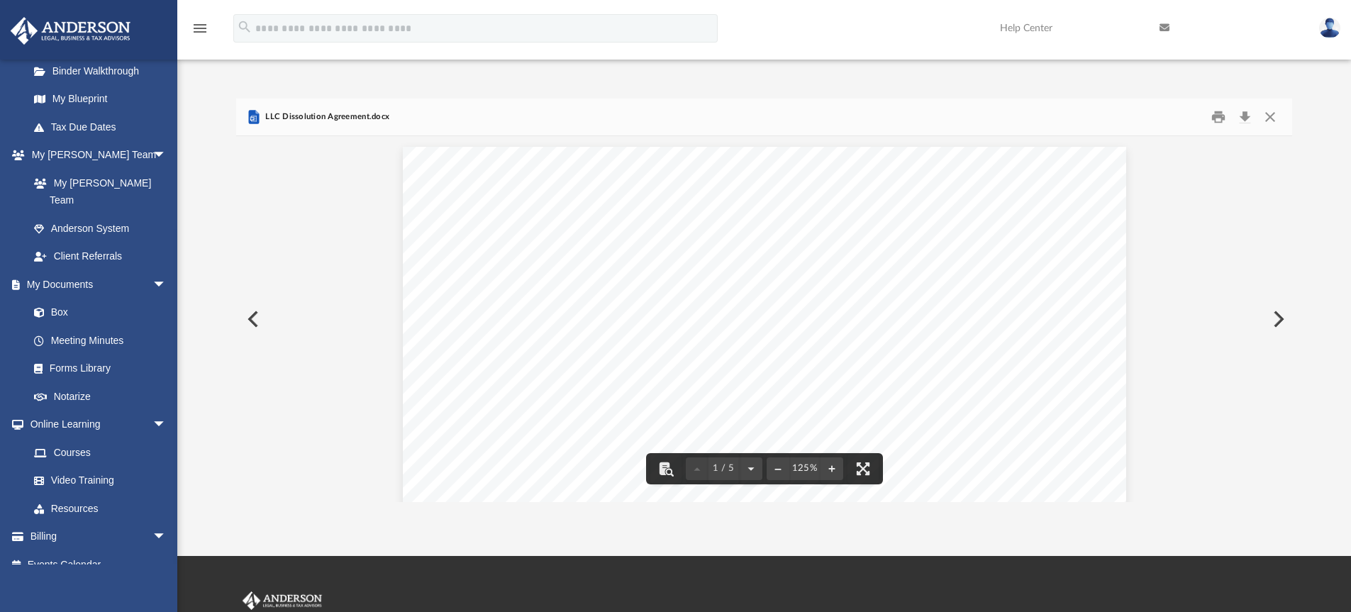
click at [1274, 315] on button "Preview" at bounding box center [1277, 319] width 31 height 40
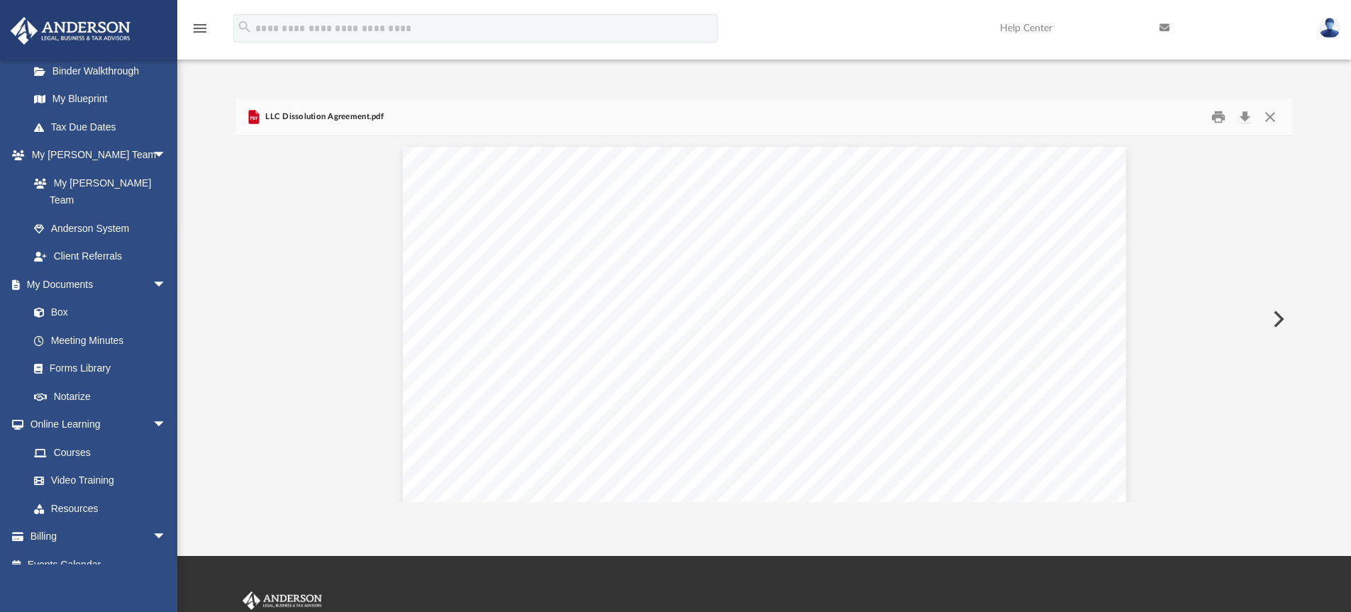
click at [1274, 315] on button "Preview" at bounding box center [1277, 319] width 31 height 40
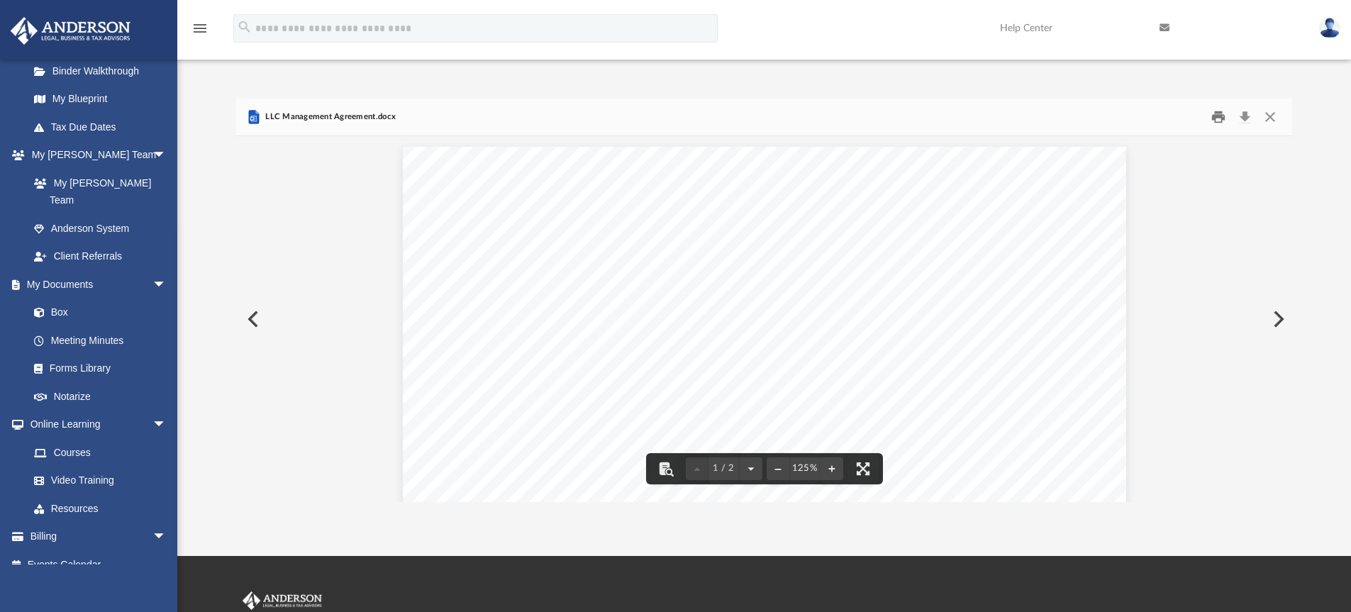
click at [1213, 122] on button "Print" at bounding box center [1218, 117] width 28 height 22
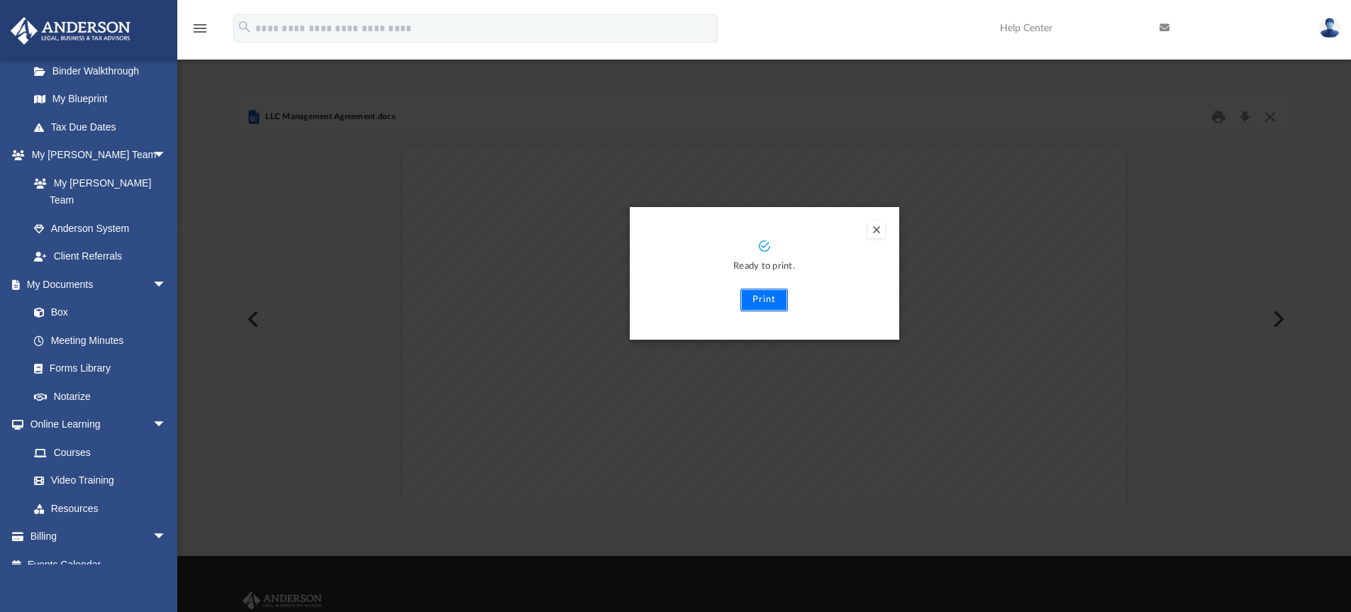
click at [755, 306] on button "Print" at bounding box center [765, 300] width 48 height 23
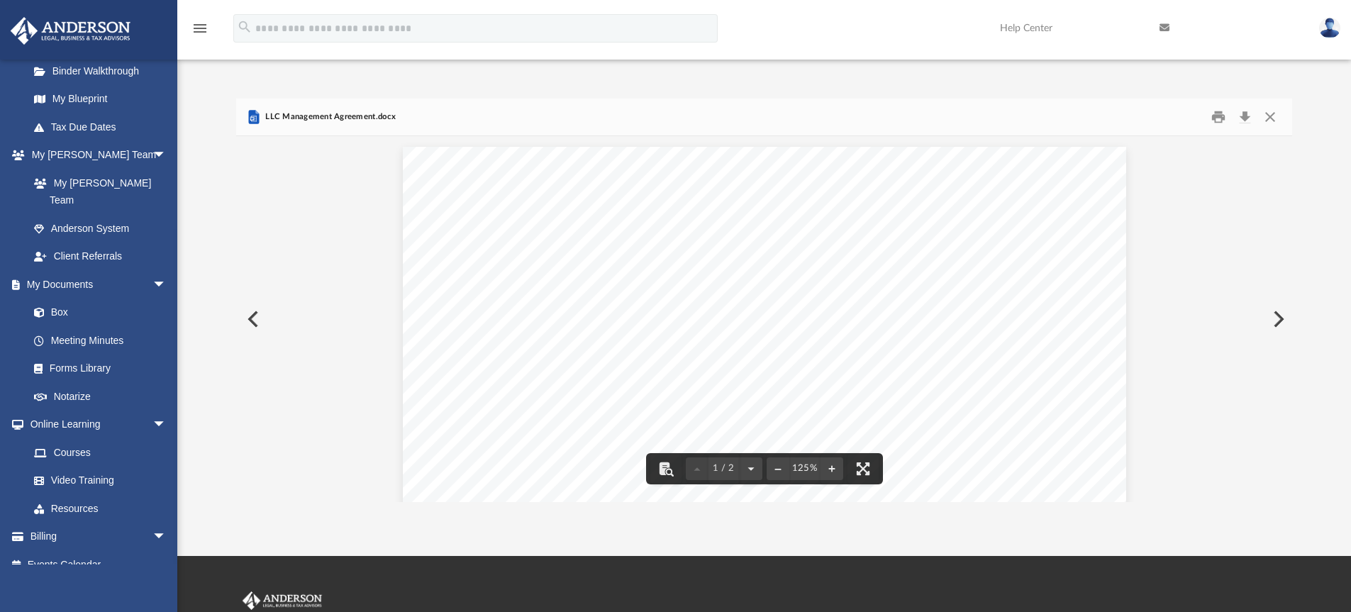
click at [1277, 313] on button "Preview" at bounding box center [1277, 319] width 31 height 40
click at [254, 319] on button "Preview" at bounding box center [251, 319] width 31 height 40
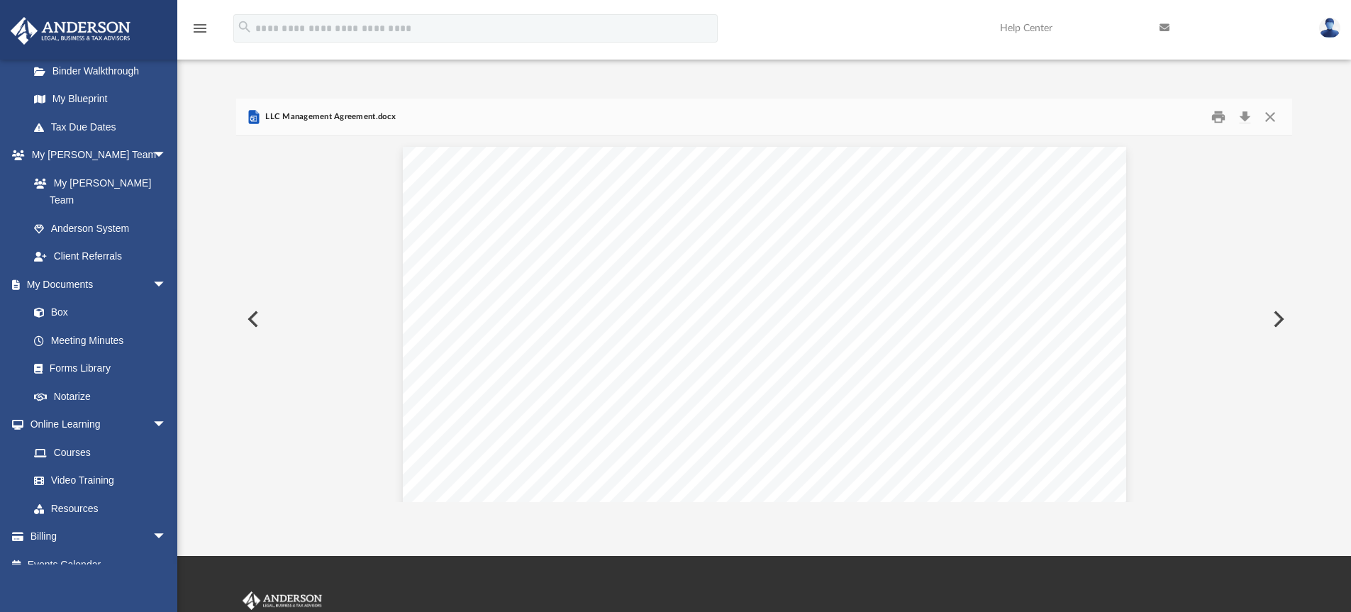
click at [1278, 316] on button "Preview" at bounding box center [1277, 319] width 31 height 40
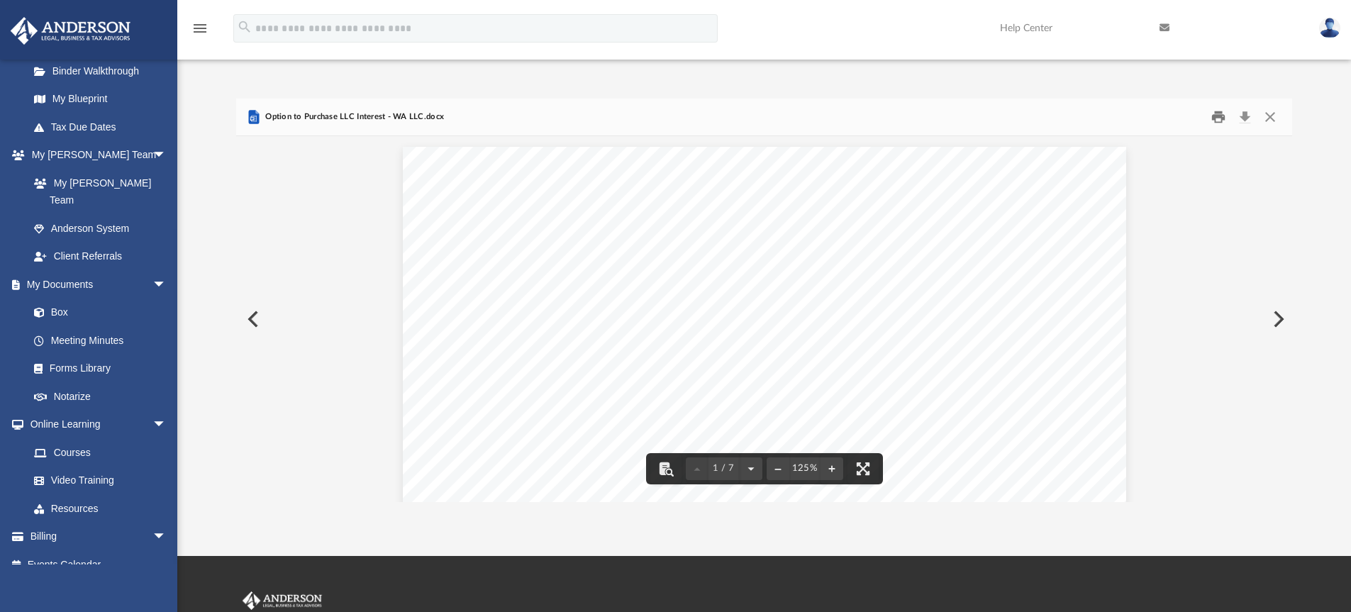
click at [1219, 116] on button "Print" at bounding box center [1218, 117] width 28 height 22
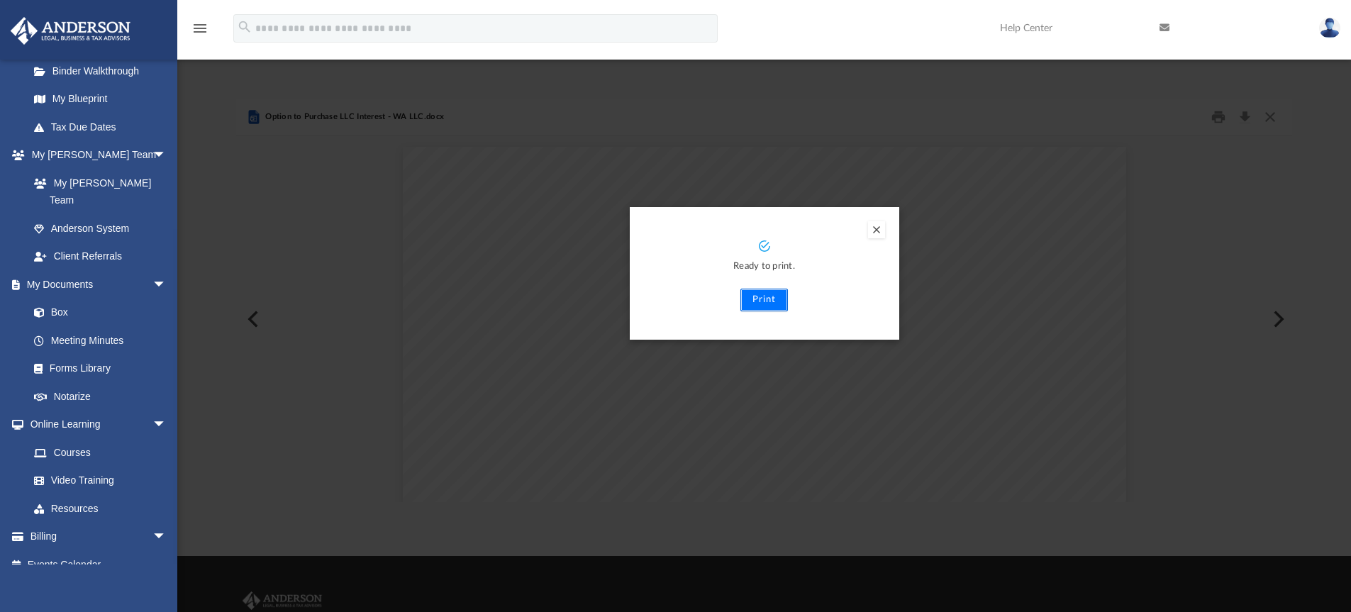
click at [766, 301] on button "Print" at bounding box center [765, 300] width 48 height 23
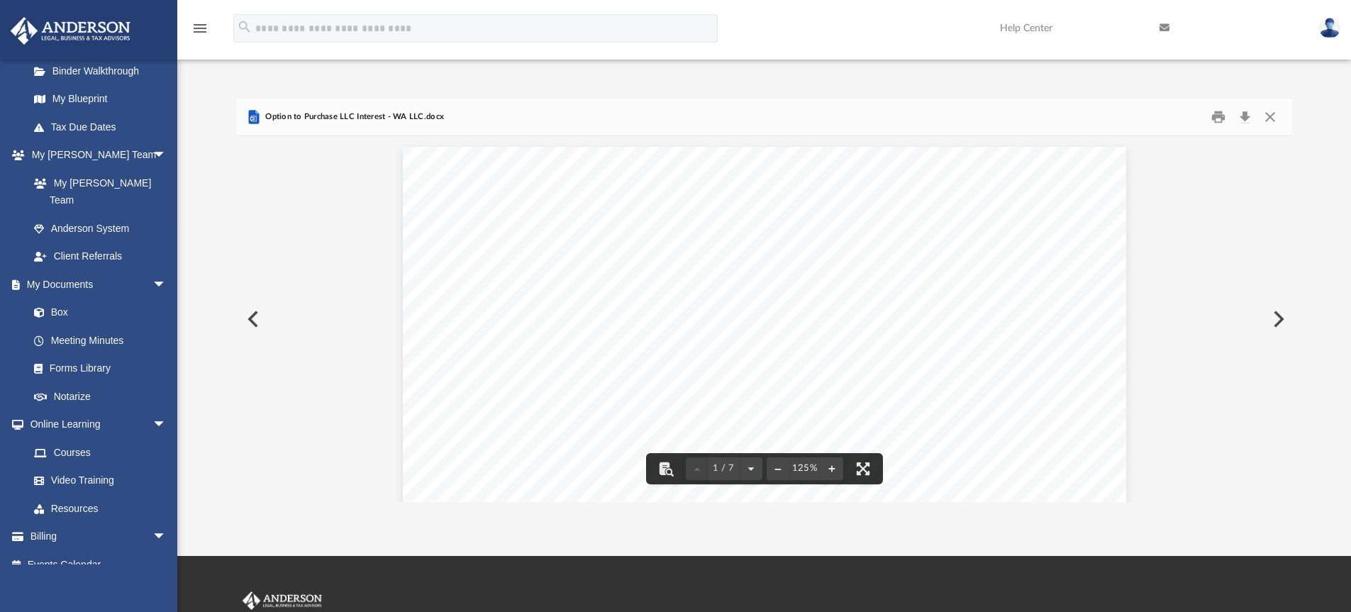
click at [1279, 323] on button "Preview" at bounding box center [1277, 319] width 31 height 40
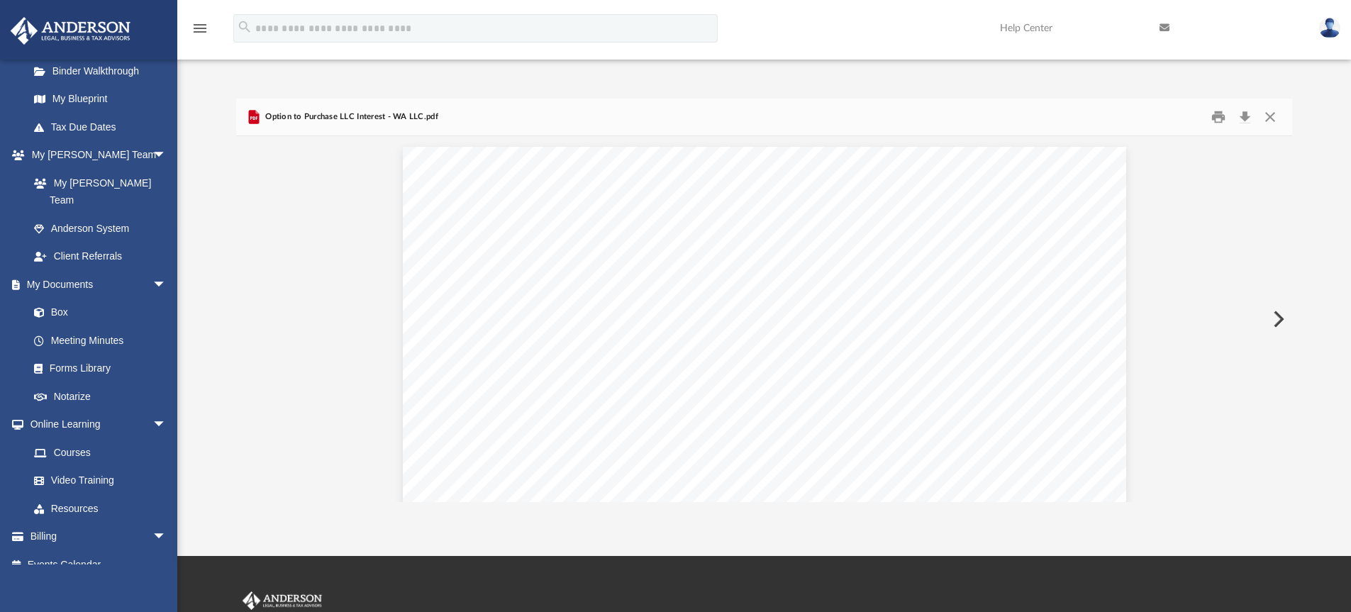
click at [1279, 323] on button "Preview" at bounding box center [1277, 319] width 31 height 40
click at [1218, 118] on button "Print" at bounding box center [1218, 117] width 28 height 22
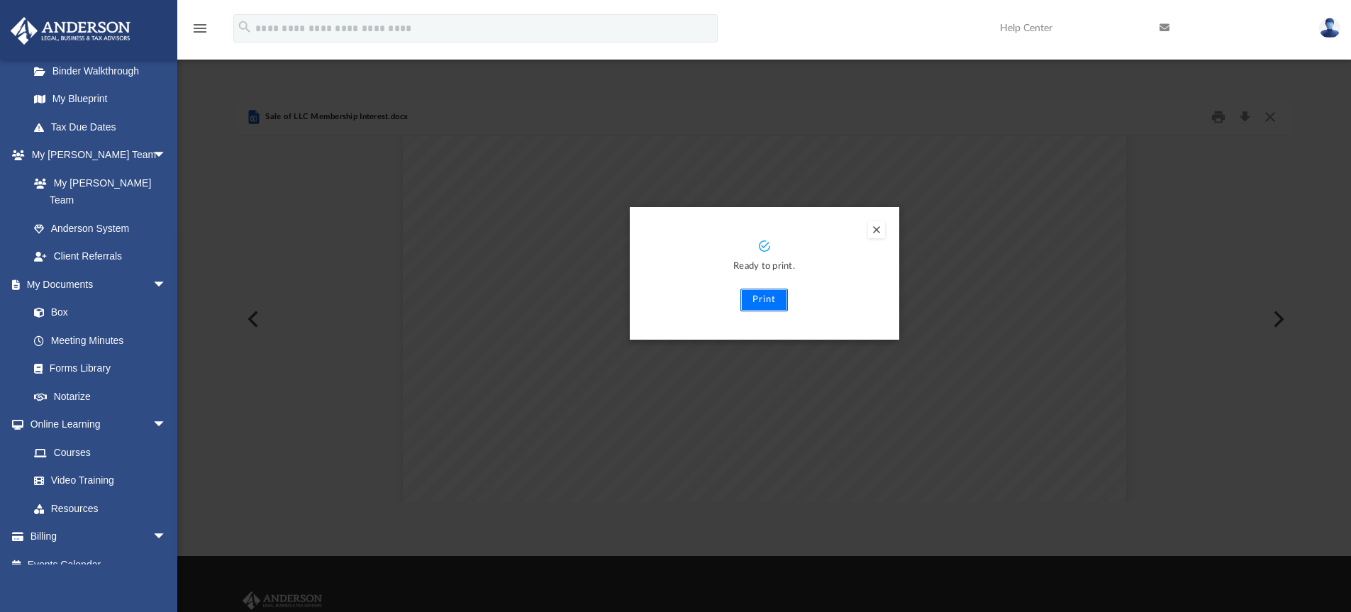
click at [765, 299] on button "Print" at bounding box center [765, 300] width 48 height 23
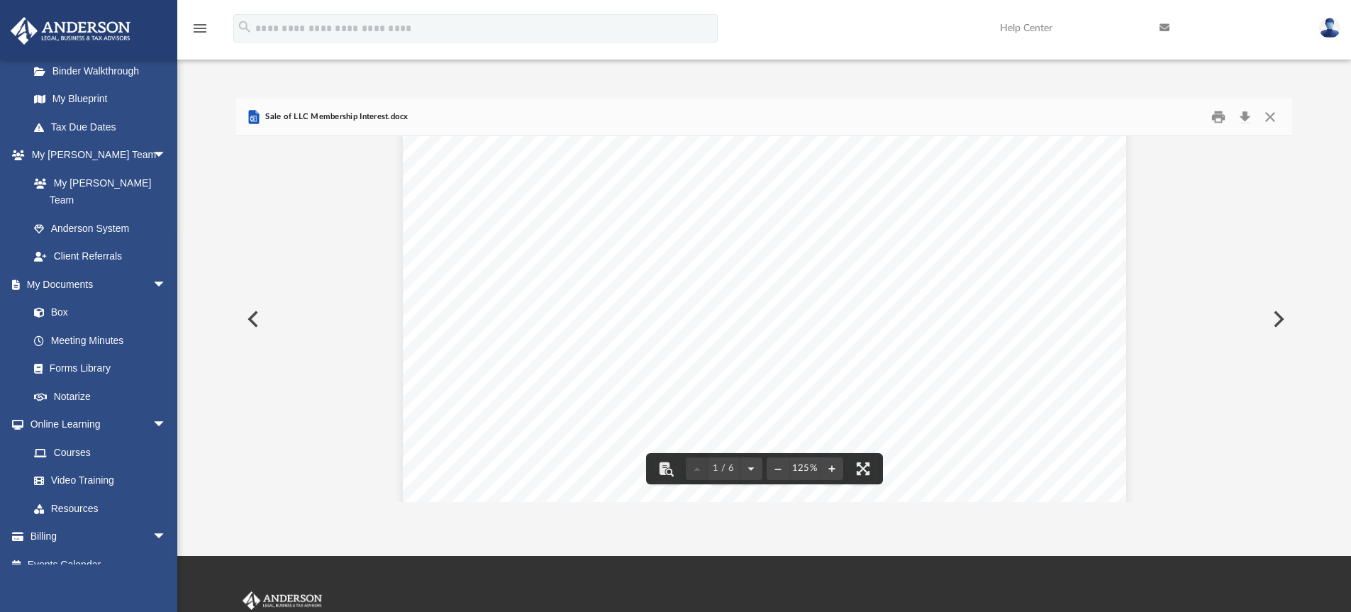
click at [1273, 321] on button "Preview" at bounding box center [1277, 319] width 31 height 40
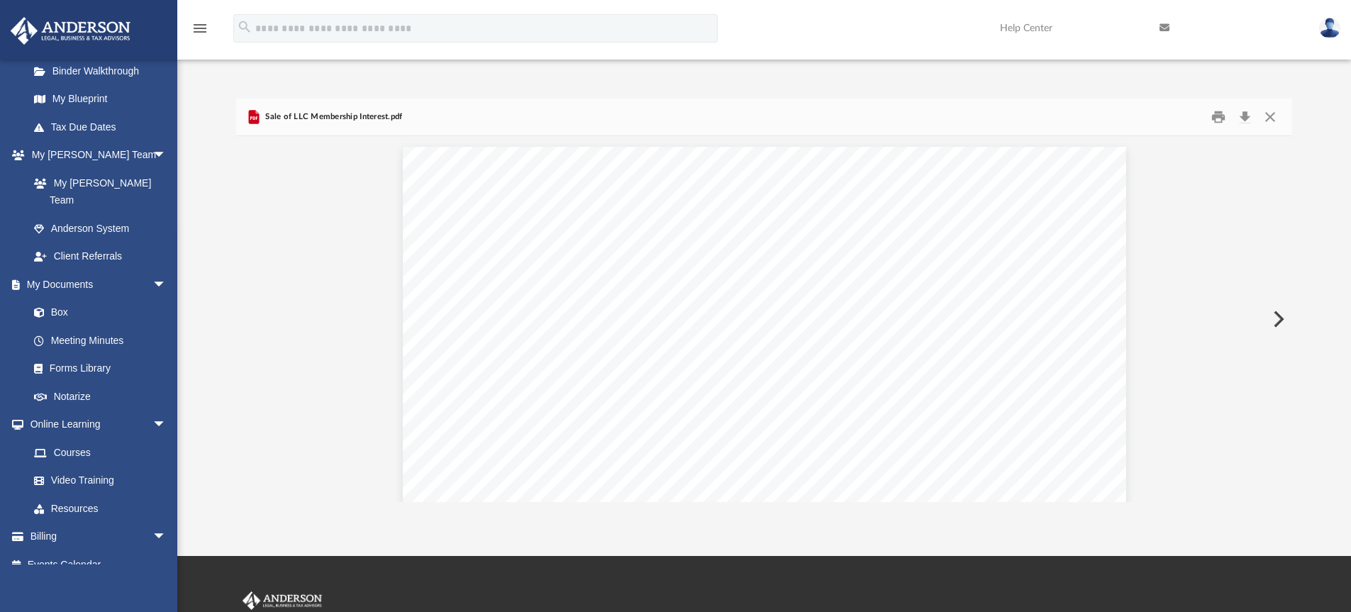
click at [1273, 321] on button "Preview" at bounding box center [1277, 319] width 31 height 40
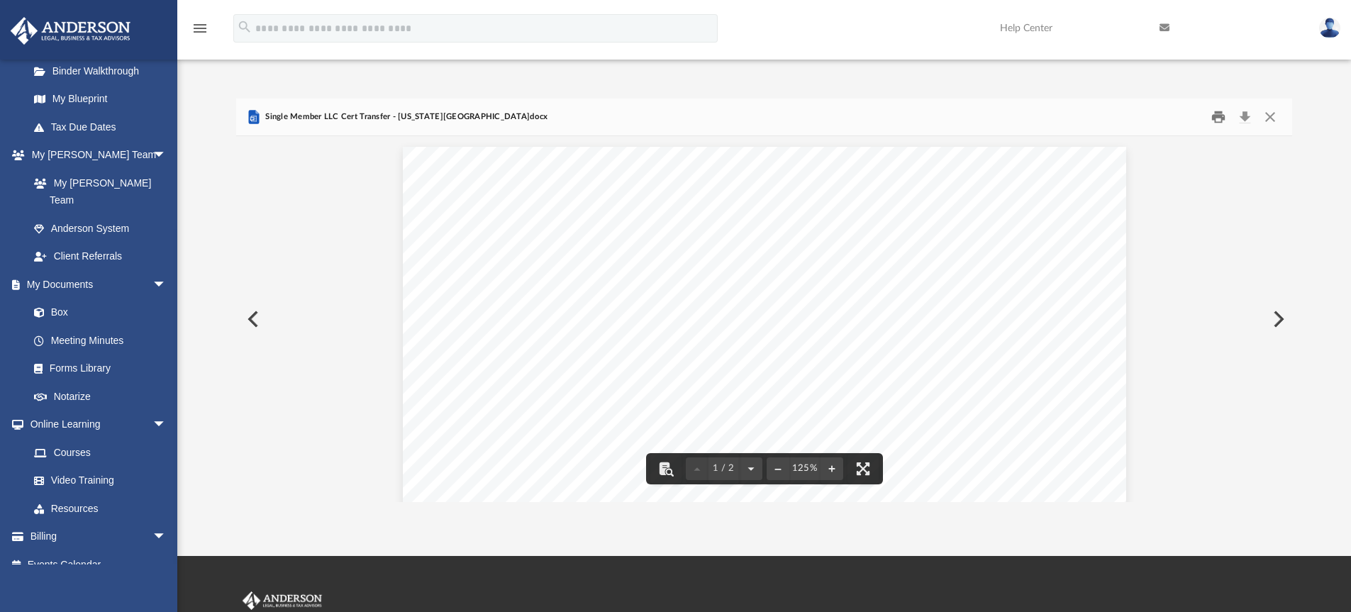
click at [1216, 121] on button "Print" at bounding box center [1218, 117] width 28 height 22
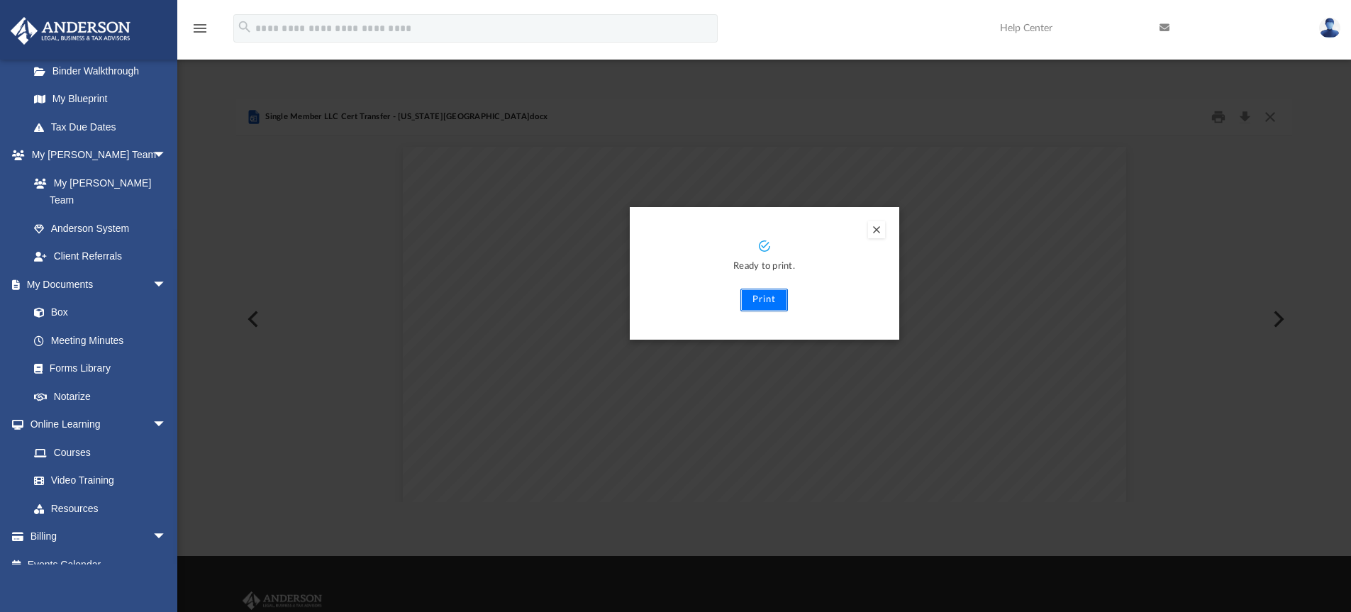
click at [765, 296] on button "Print" at bounding box center [765, 300] width 48 height 23
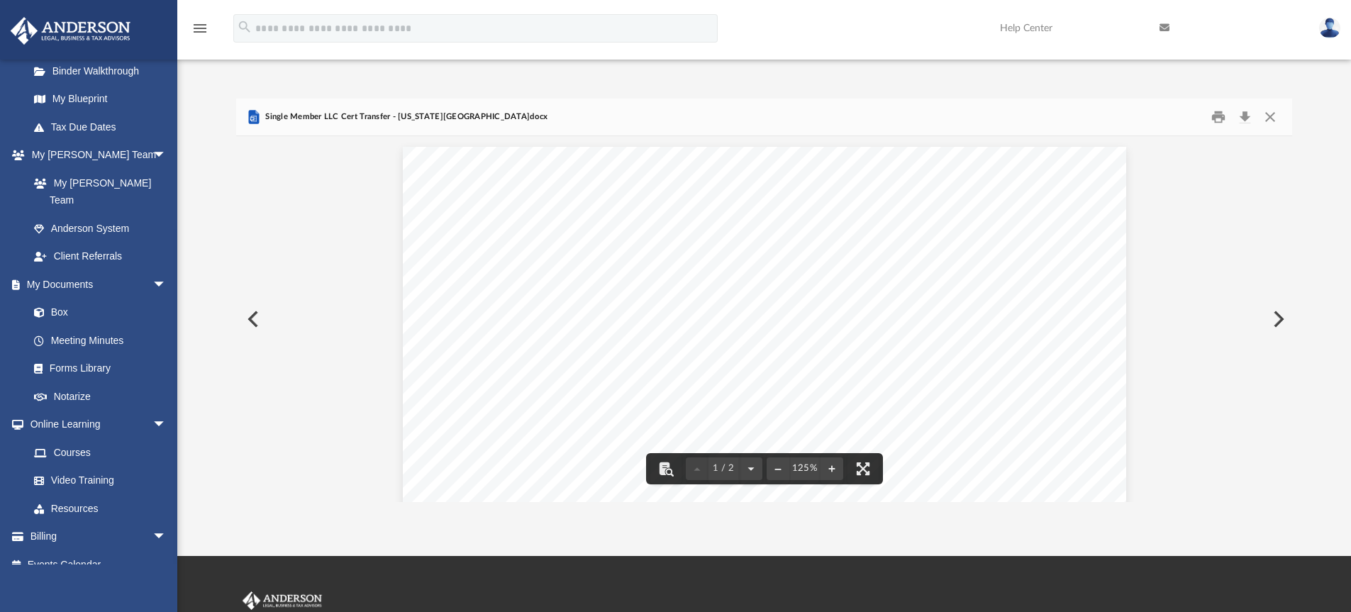
click at [1279, 317] on button "Preview" at bounding box center [1277, 319] width 31 height 40
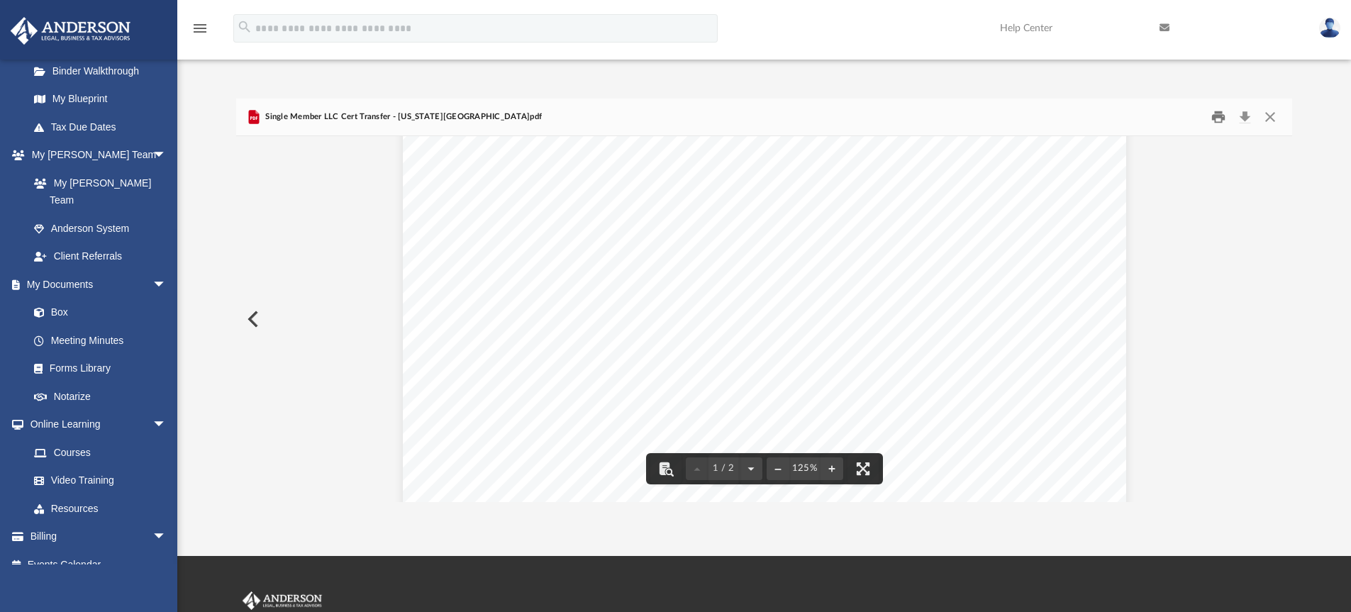
click at [1222, 116] on button "Print" at bounding box center [1218, 117] width 28 height 22
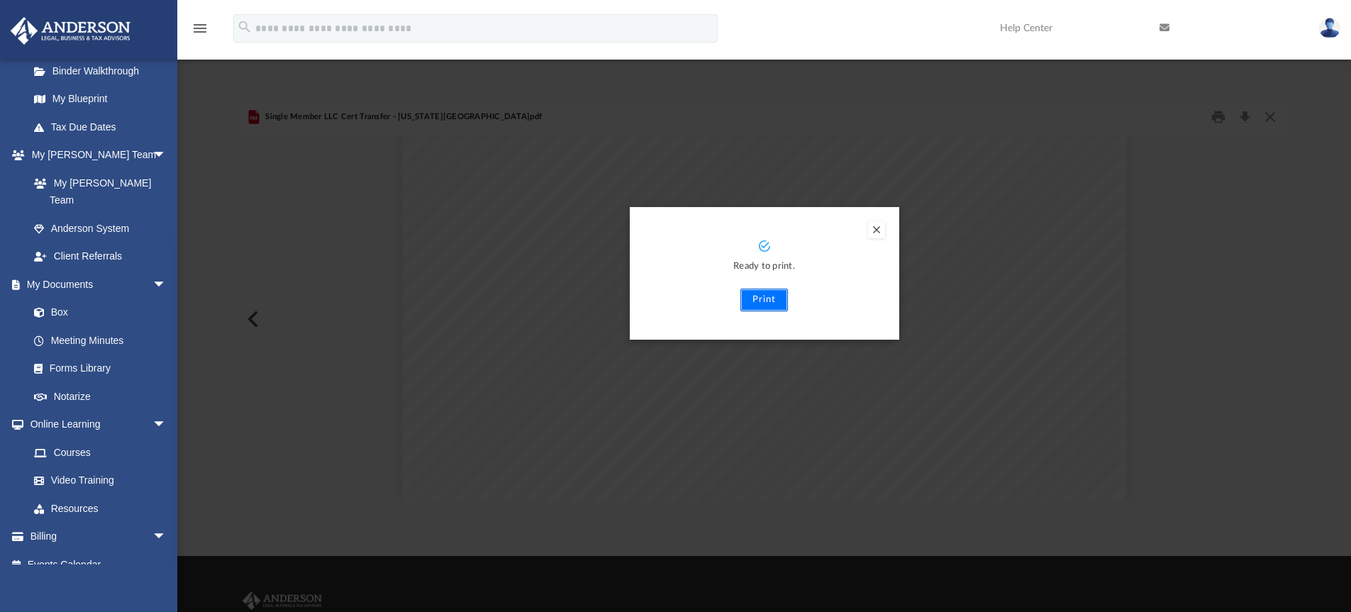
click at [760, 297] on button "Print" at bounding box center [765, 300] width 48 height 23
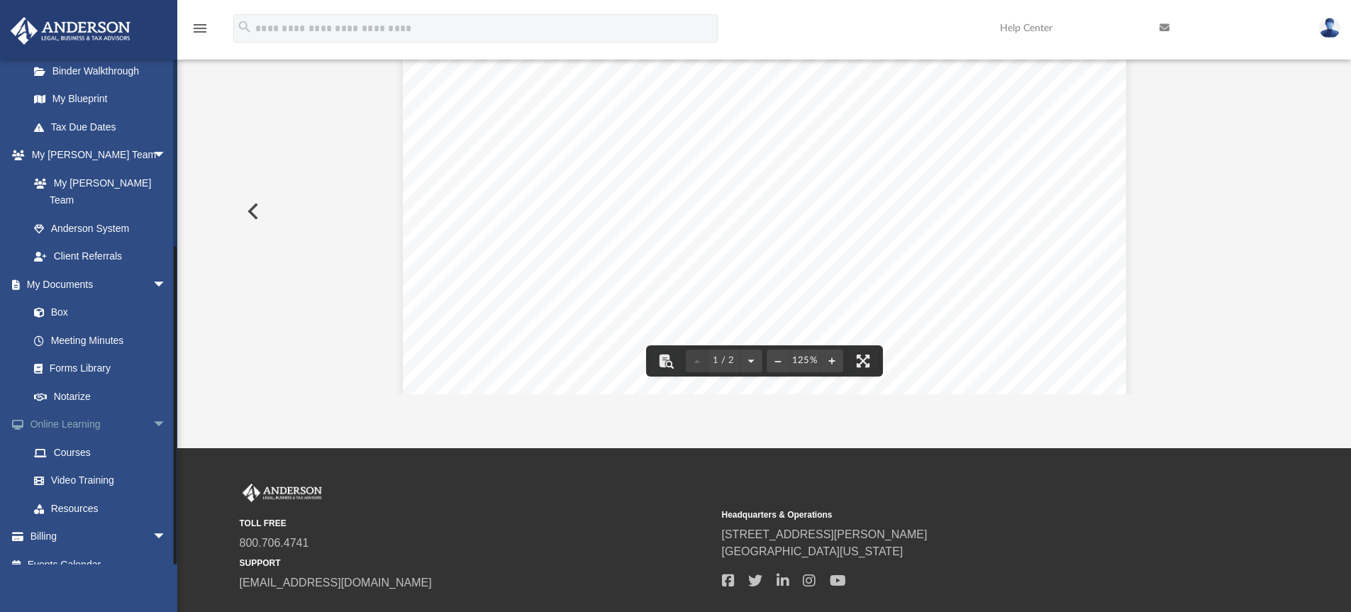
scroll to position [109, 0]
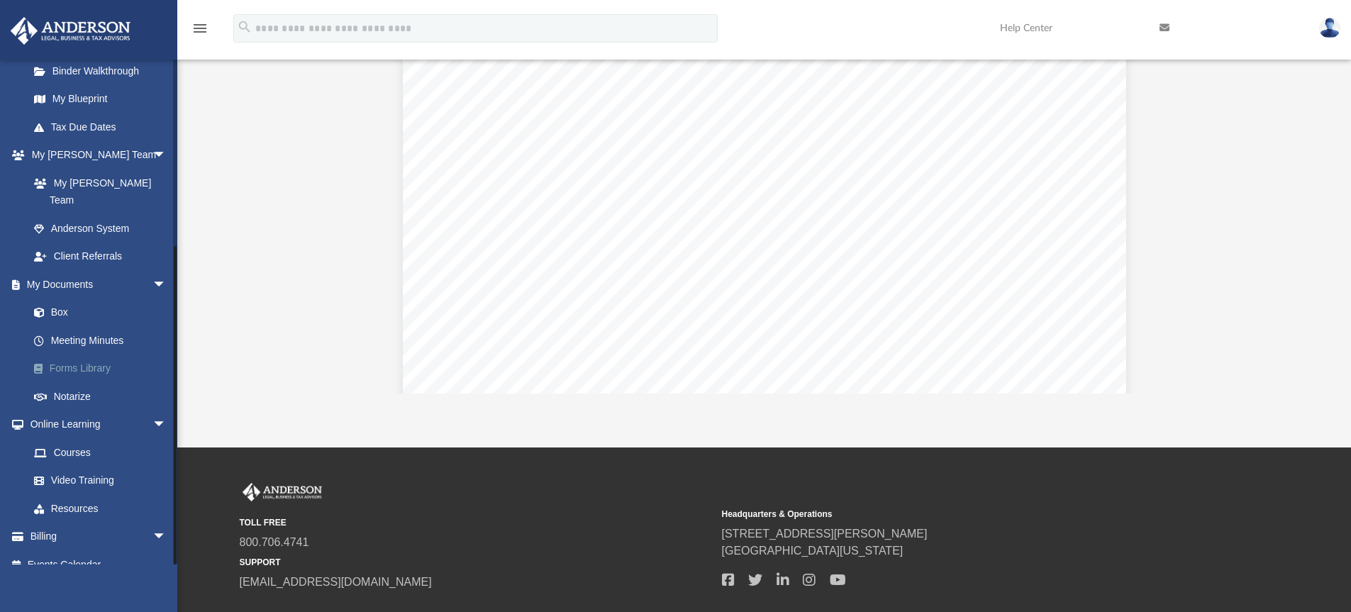
click at [94, 355] on link "Forms Library" at bounding box center [104, 369] width 168 height 28
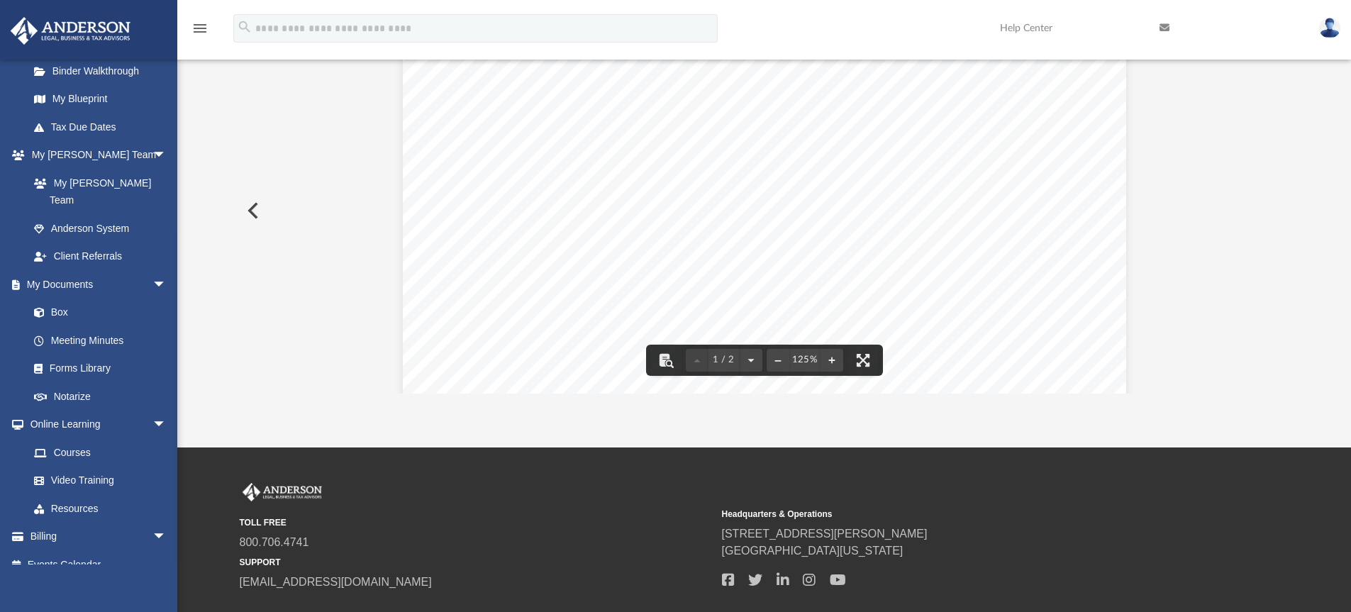
scroll to position [0, 0]
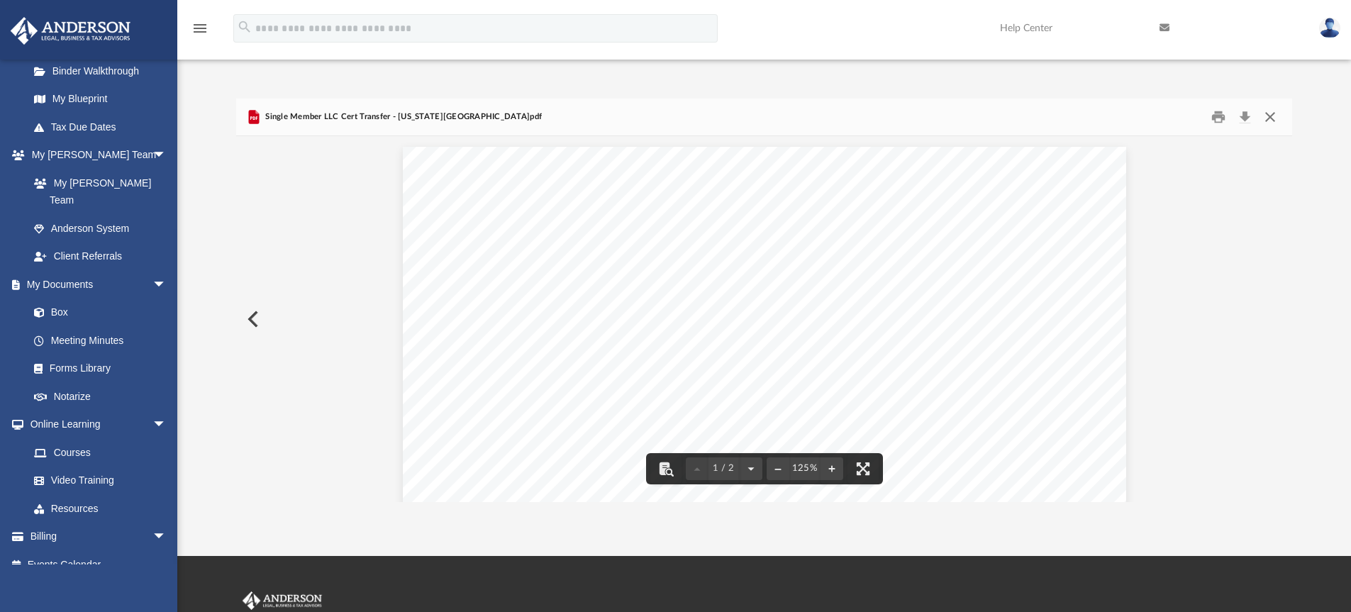
click at [1265, 115] on button "Close" at bounding box center [1271, 117] width 26 height 22
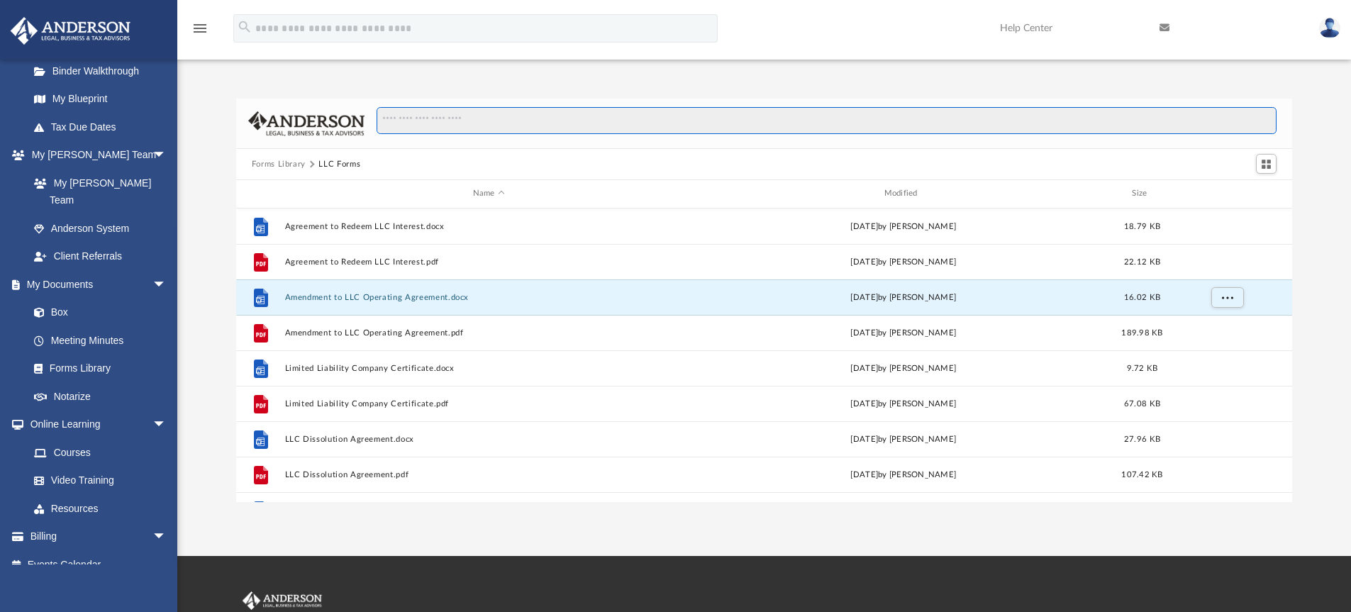
click at [467, 126] on input "Search files and folders" at bounding box center [827, 120] width 900 height 27
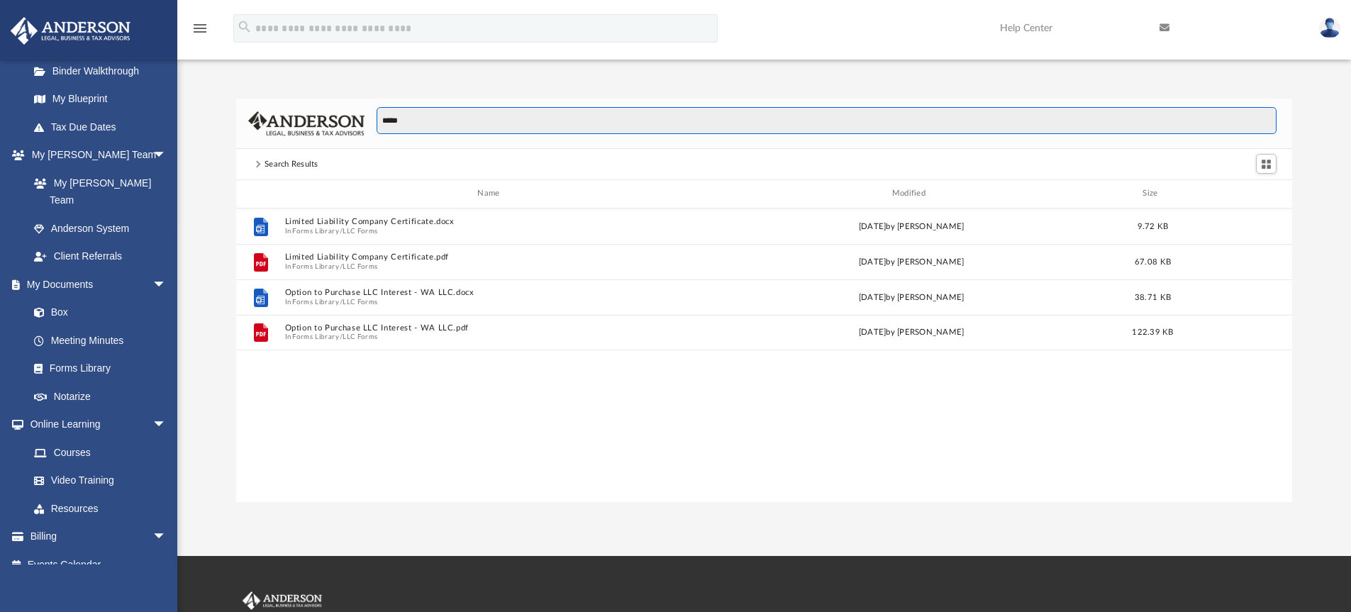
click at [417, 131] on input "*****" at bounding box center [827, 120] width 900 height 27
click at [425, 119] on input "*****" at bounding box center [827, 120] width 900 height 27
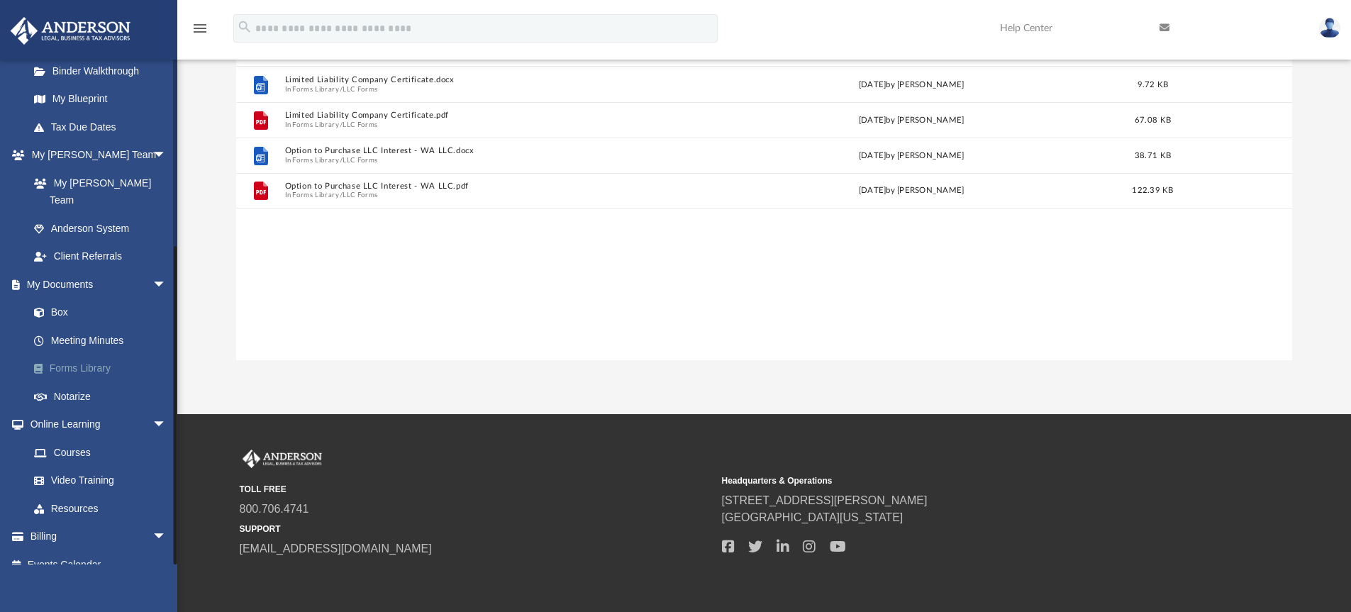
scroll to position [143, 0]
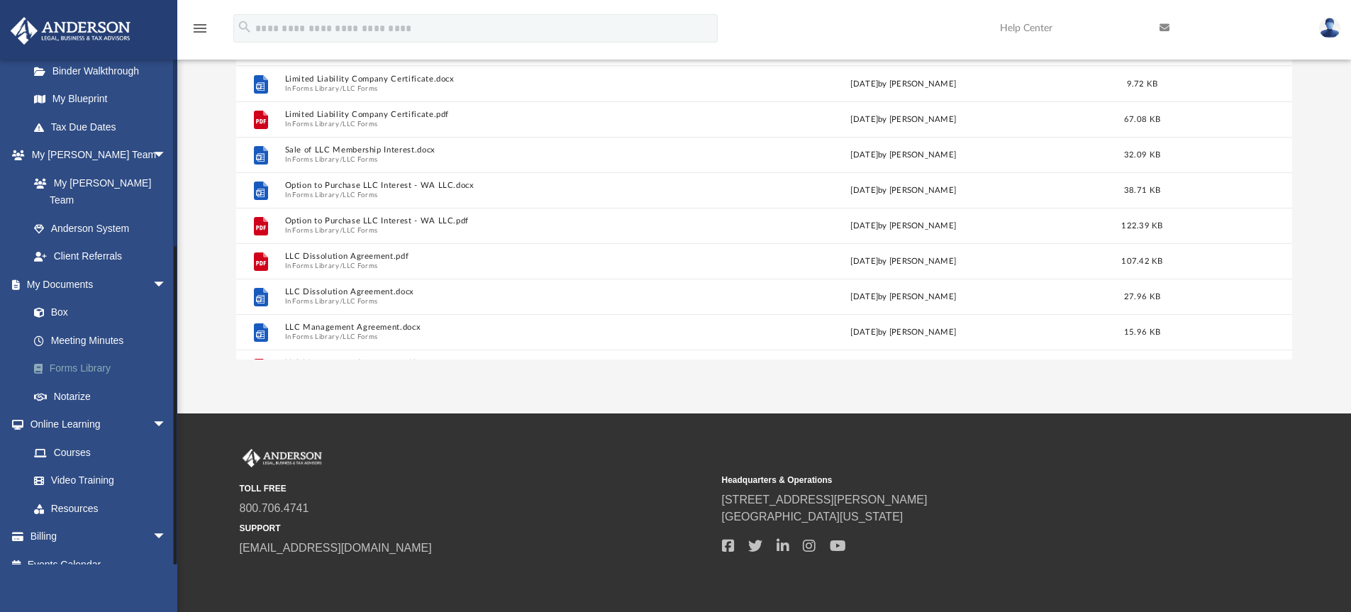
click at [84, 355] on link "Forms Library" at bounding box center [104, 369] width 168 height 28
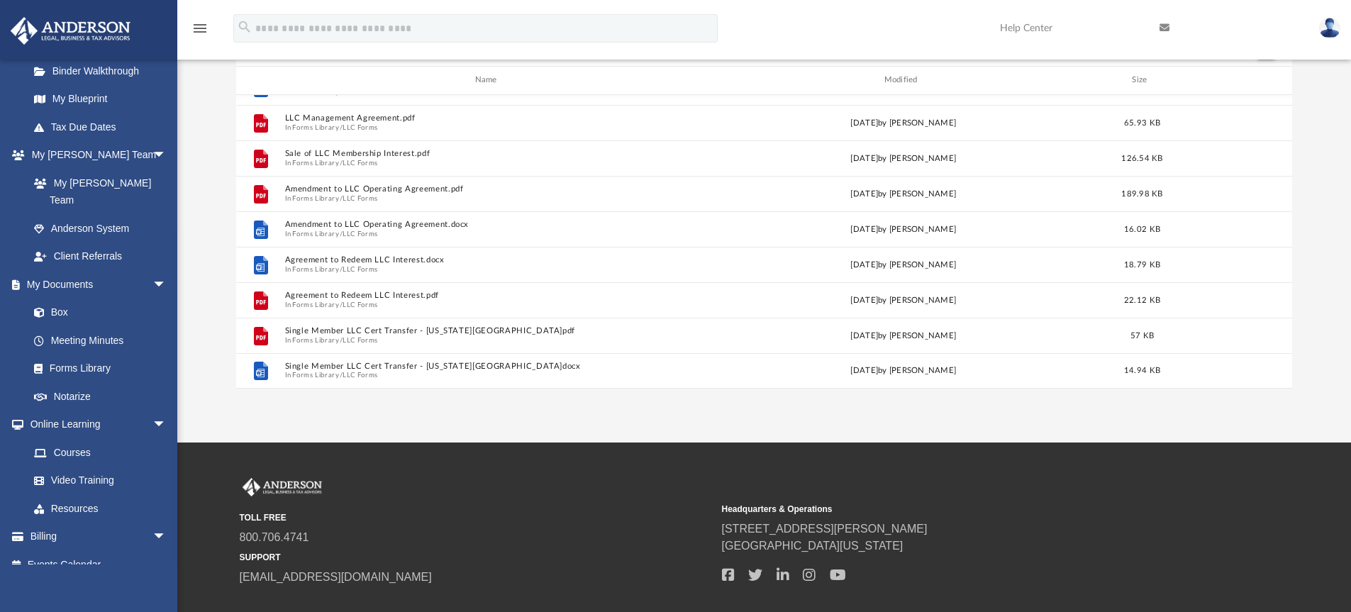
scroll to position [120, 0]
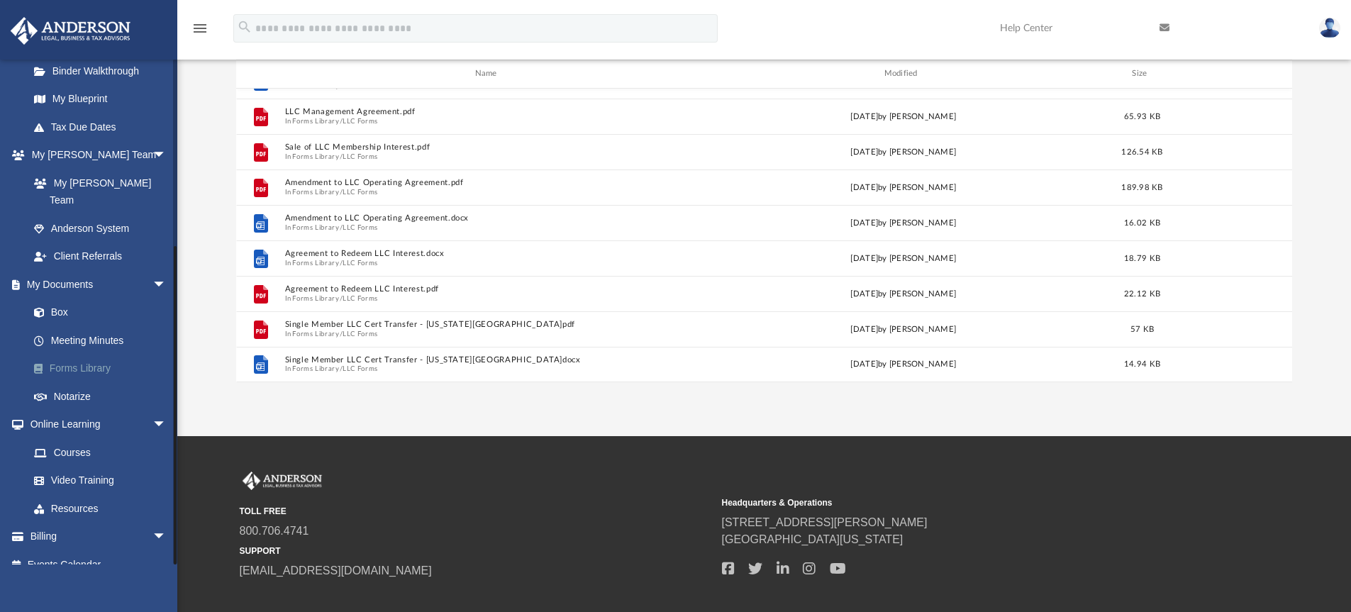
click at [87, 355] on link "Forms Library" at bounding box center [104, 369] width 168 height 28
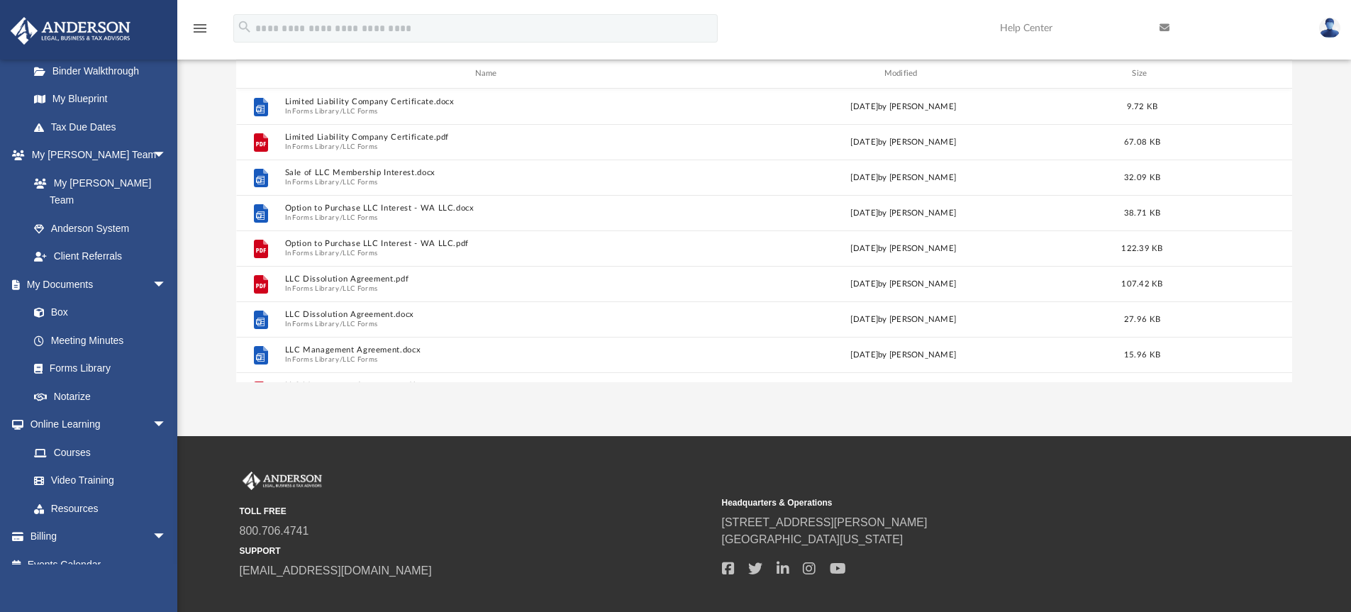
scroll to position [0, 0]
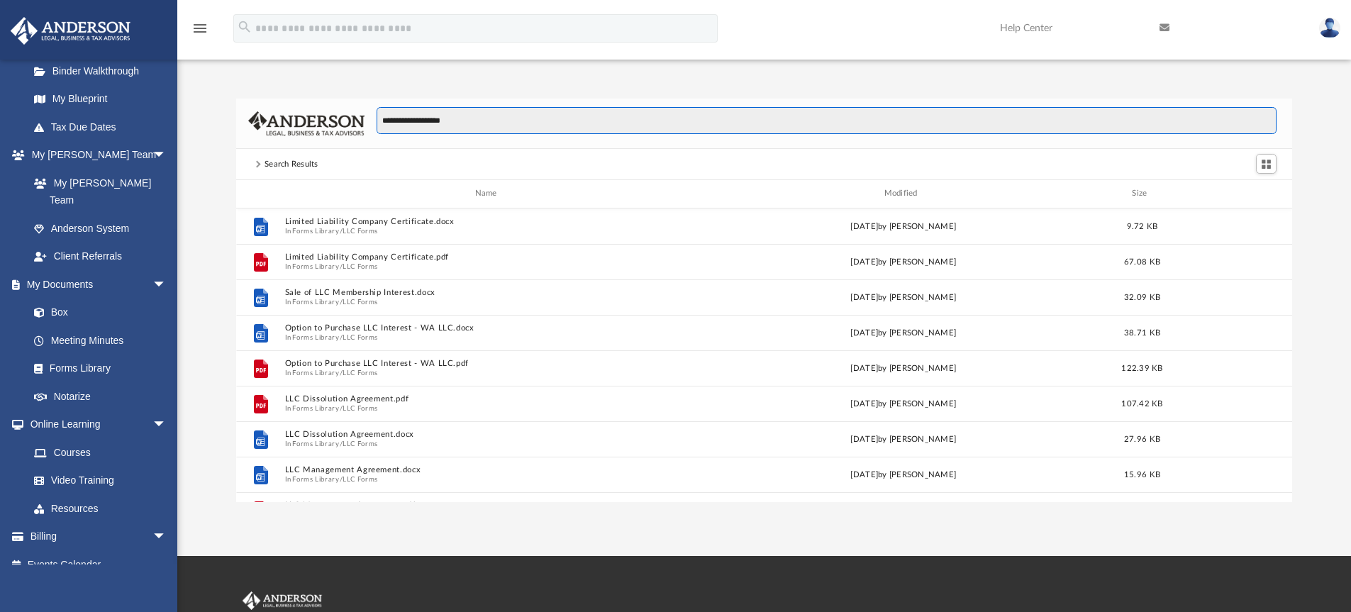
click at [497, 121] on input "**********" at bounding box center [827, 120] width 900 height 27
type input "*"
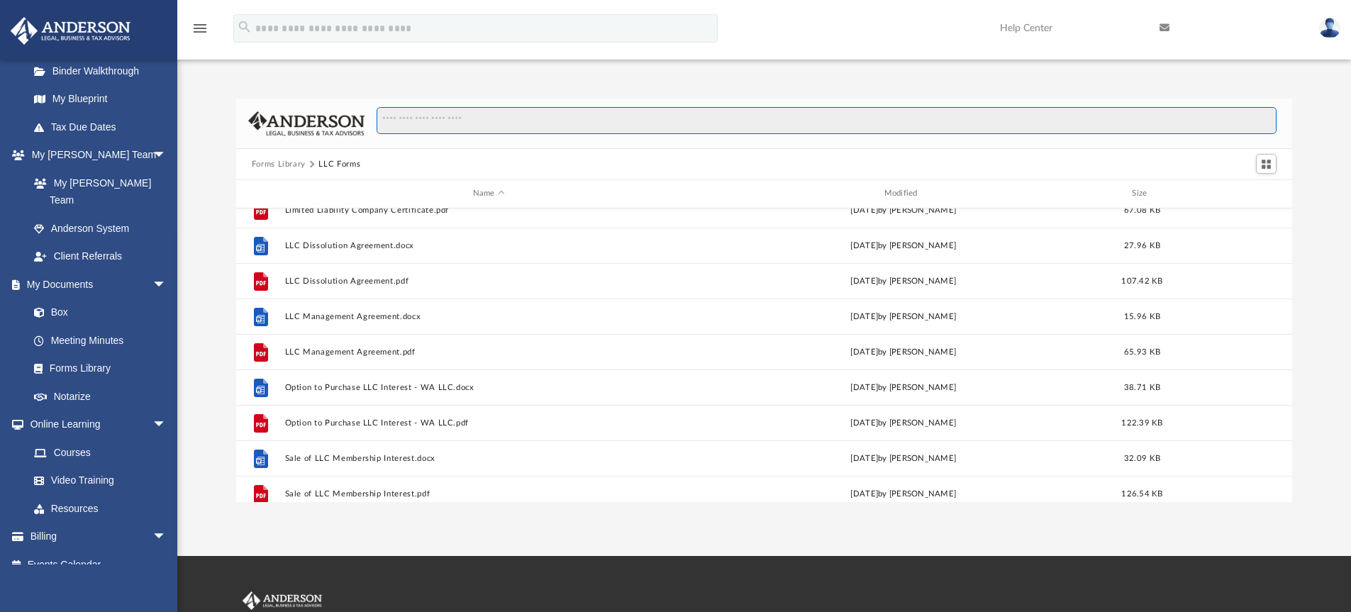
scroll to position [193, 0]
click at [482, 121] on input "Search files and folders" at bounding box center [827, 120] width 900 height 27
type input "*****"
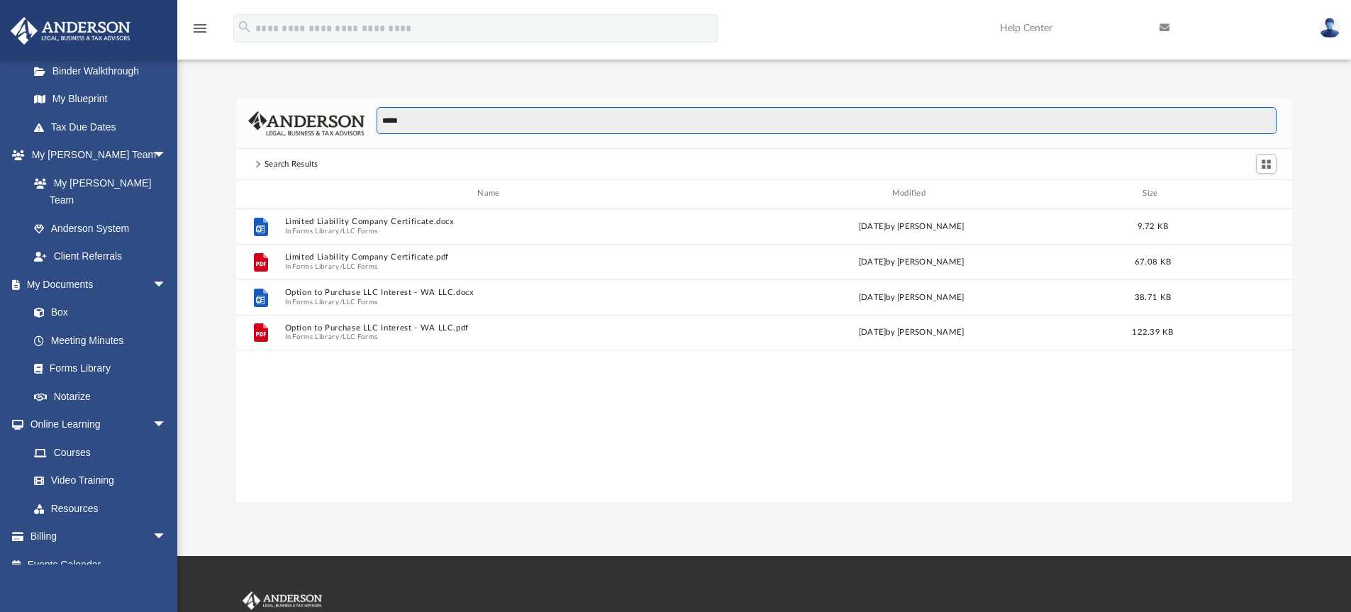
scroll to position [0, 0]
click at [84, 355] on link "Forms Library" at bounding box center [104, 369] width 168 height 28
click at [203, 32] on icon "menu" at bounding box center [200, 28] width 17 height 17
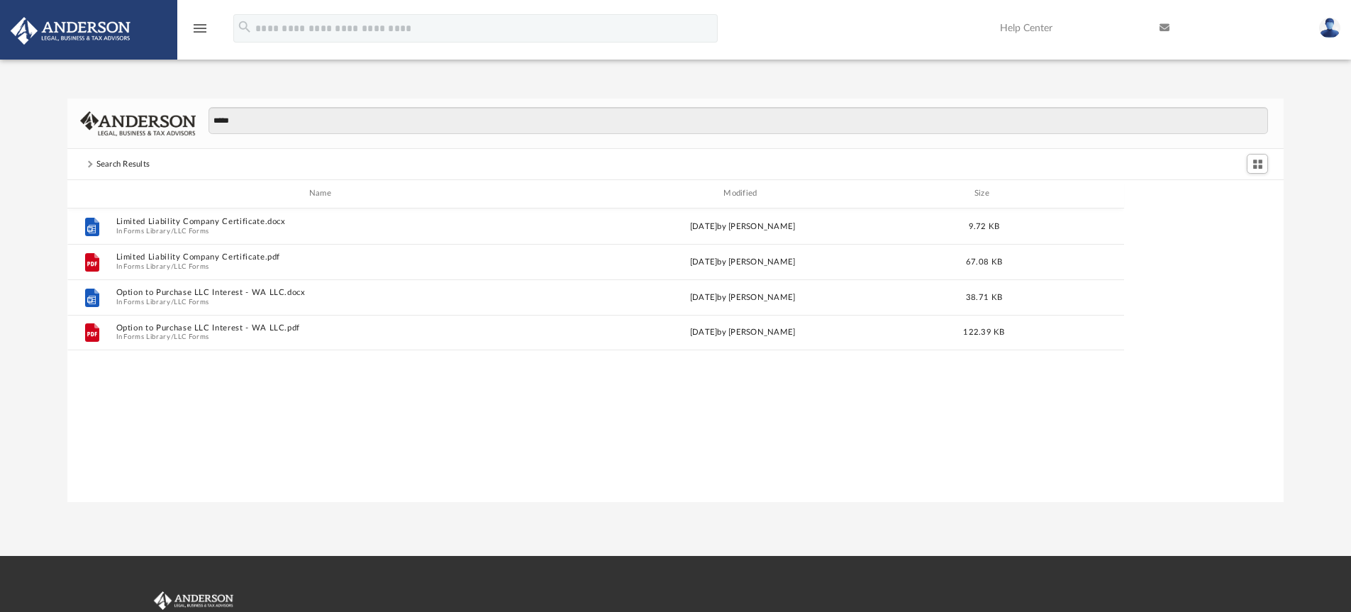
scroll to position [312, 1205]
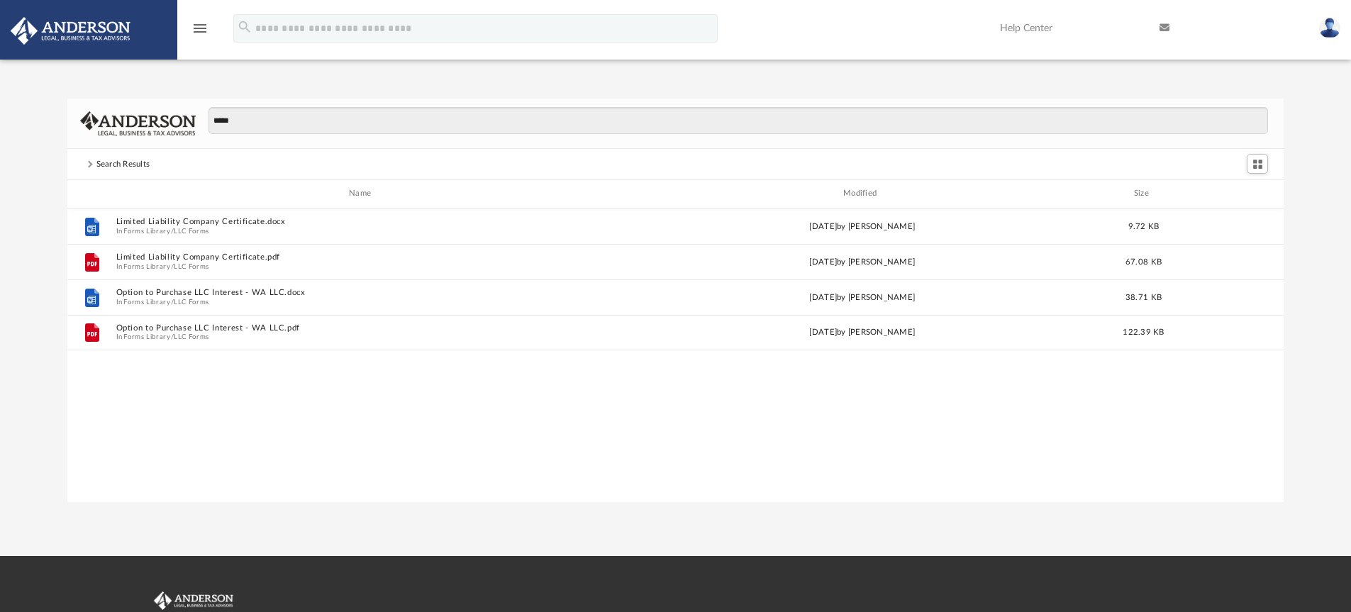
click at [203, 32] on icon "menu" at bounding box center [200, 28] width 17 height 17
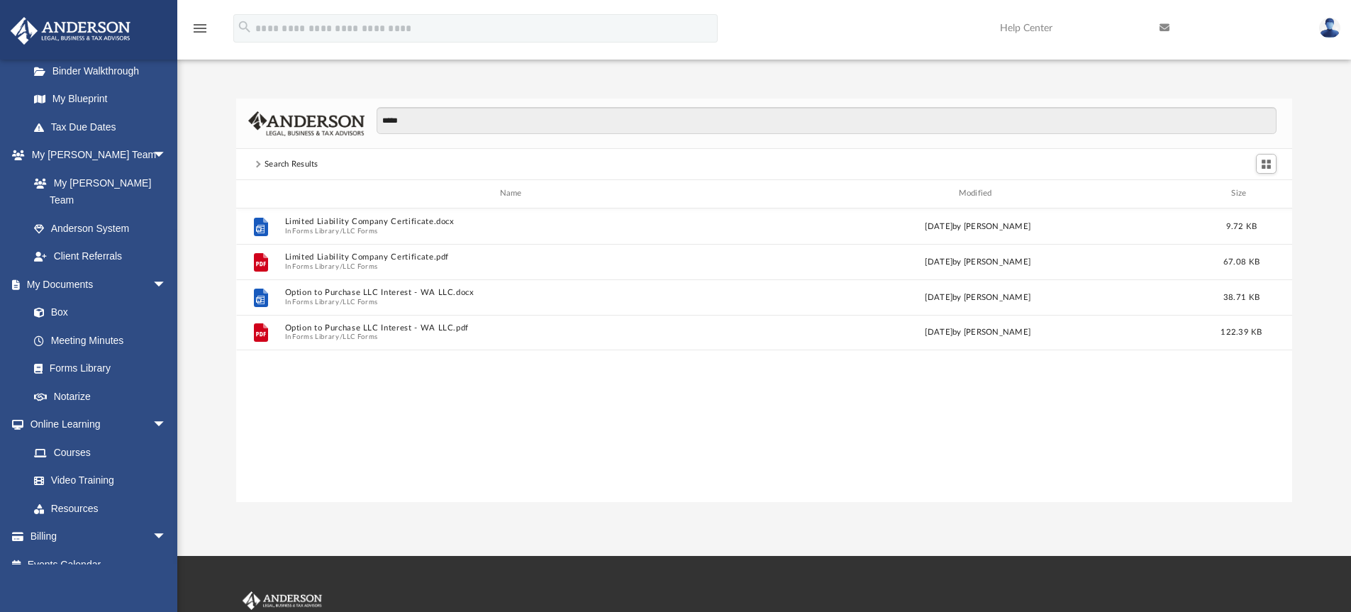
scroll to position [312, 1046]
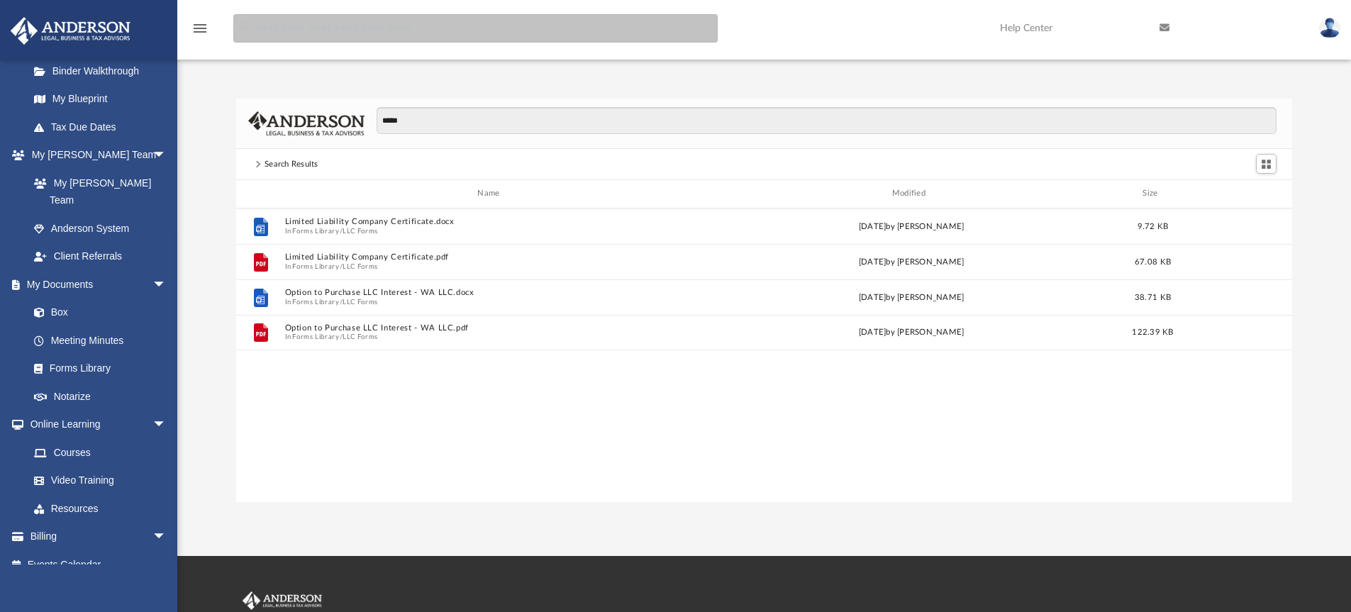
click at [279, 35] on input "search" at bounding box center [475, 28] width 484 height 28
type input "******"
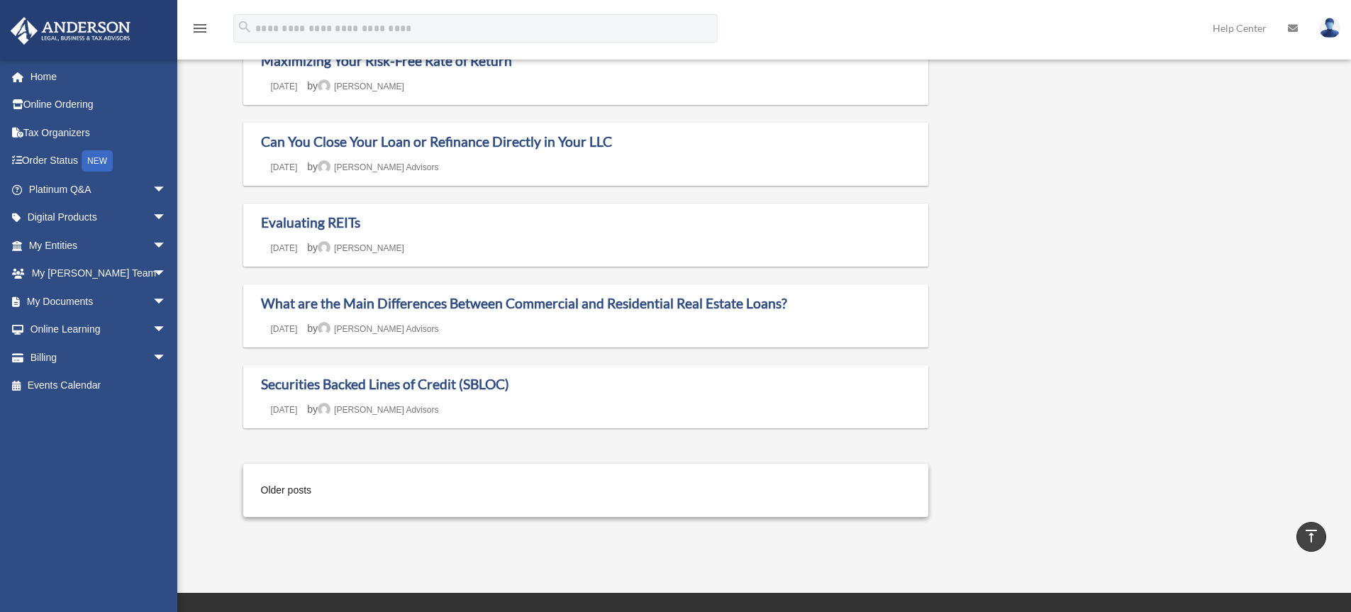
scroll to position [1016, 0]
